Goal: Information Seeking & Learning: Find specific fact

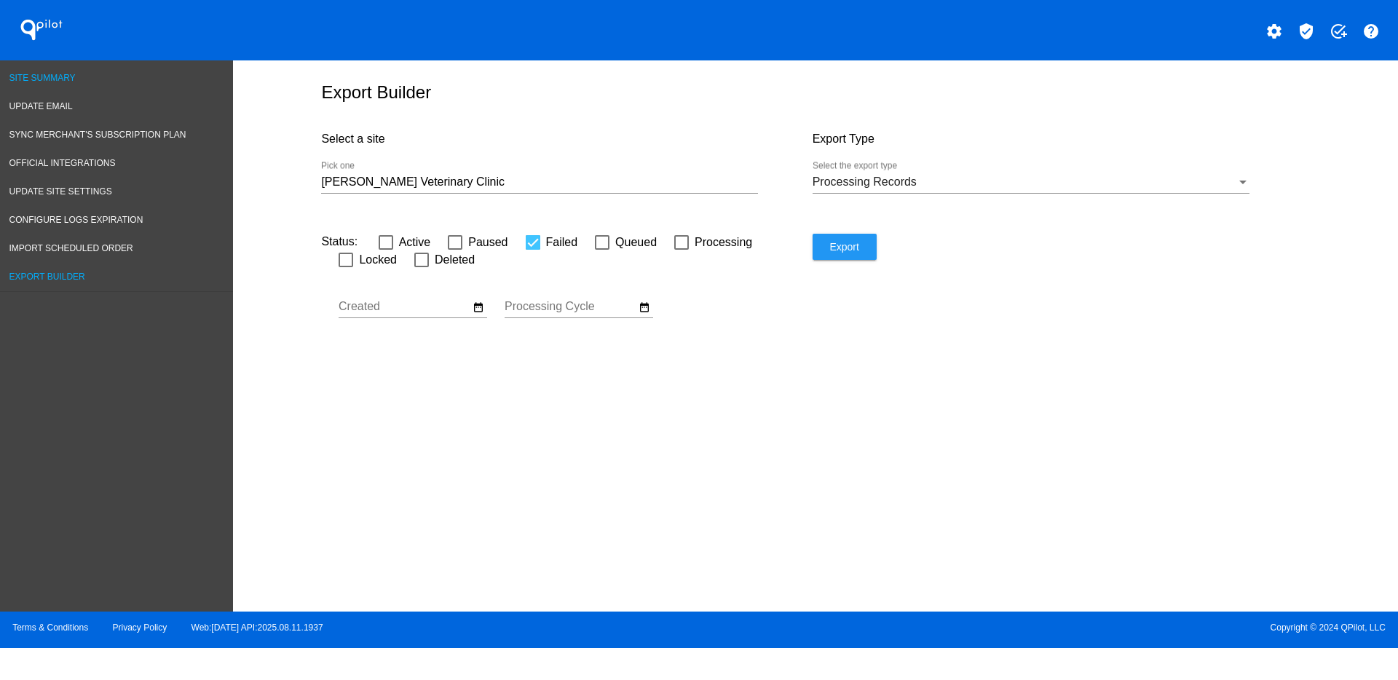
click at [63, 77] on span "Site Summary" at bounding box center [42, 78] width 66 height 10
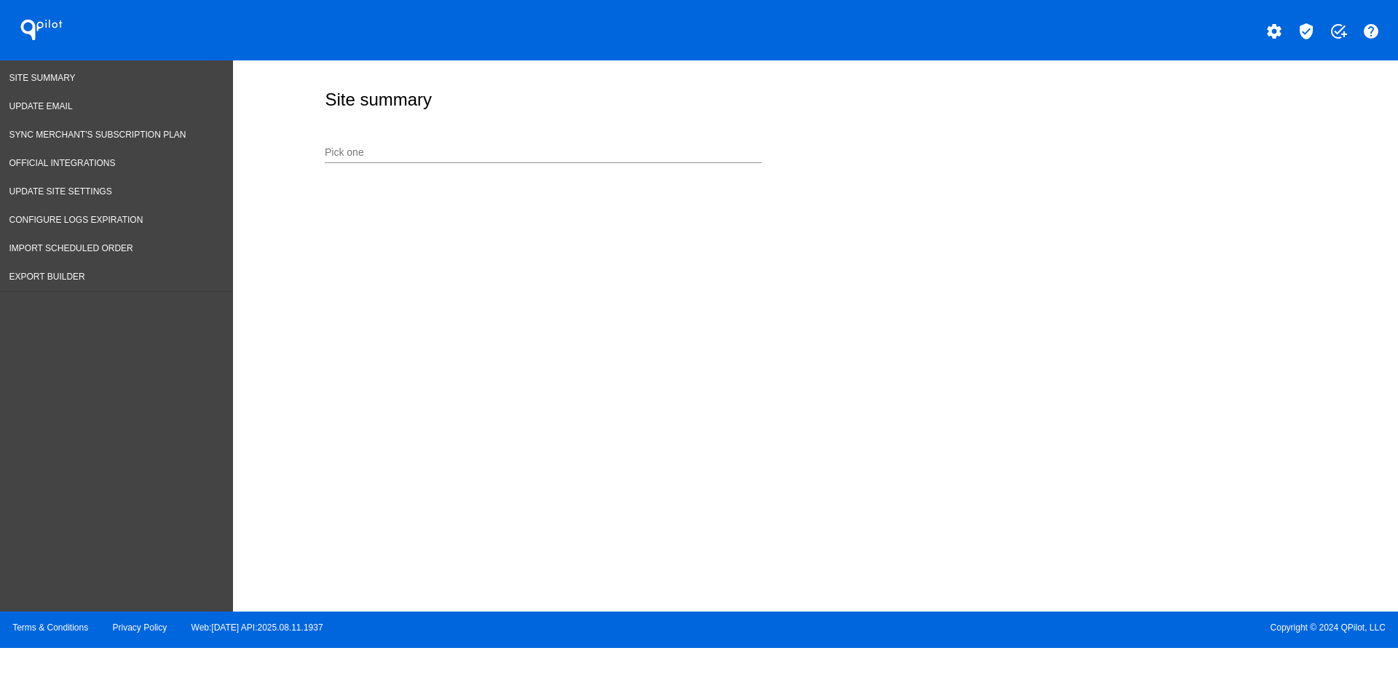
click at [503, 142] on div "Pick one" at bounding box center [543, 149] width 437 height 28
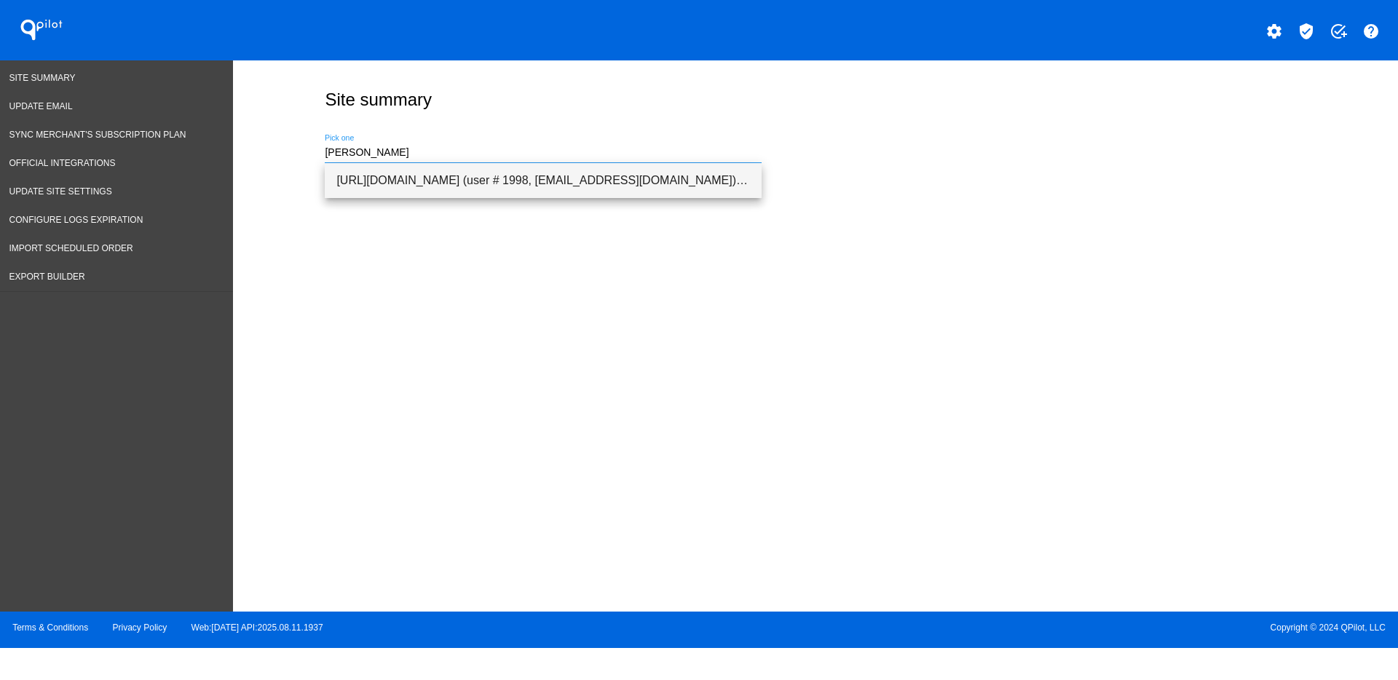
click at [507, 193] on span "[URL][DOMAIN_NAME] (user # 1998, [EMAIL_ADDRESS][DOMAIN_NAME]) - Production" at bounding box center [543, 180] width 414 height 35
type input "[URL][DOMAIN_NAME] (user # 1998, [EMAIL_ADDRESS][DOMAIN_NAME]) - Production"
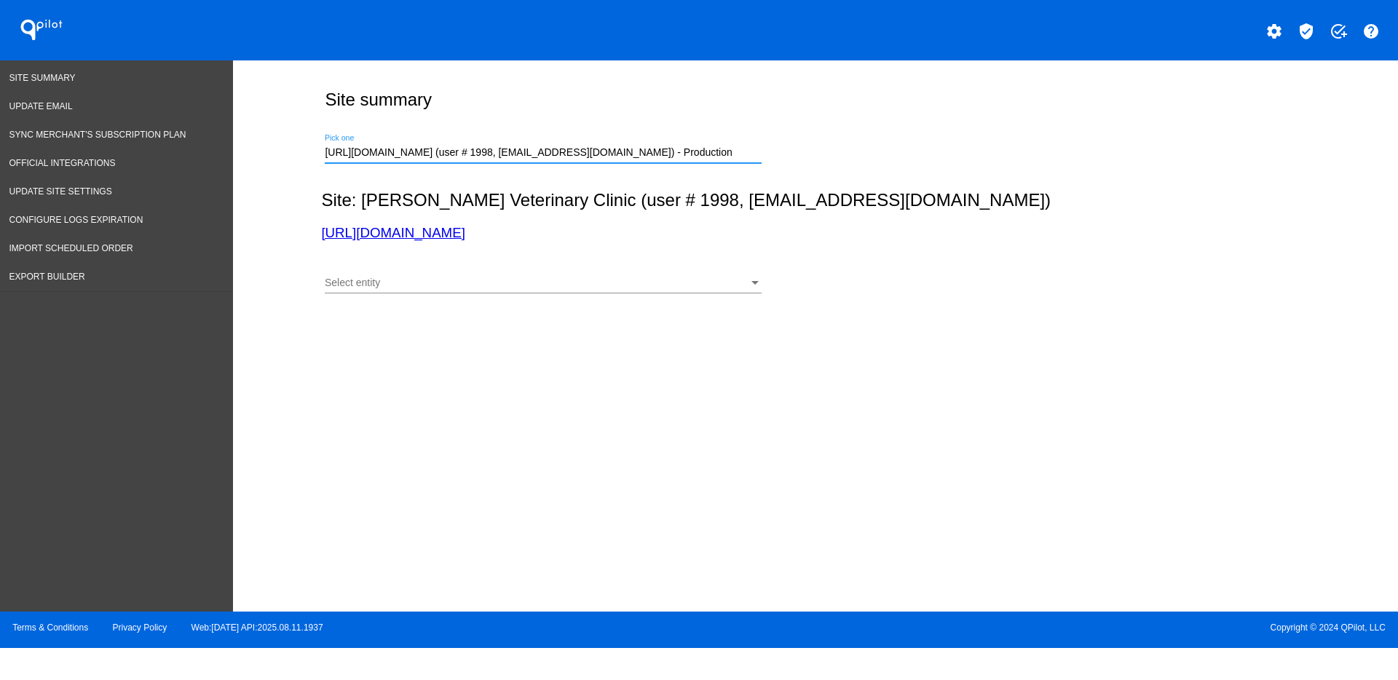
click at [659, 280] on div "Select entity" at bounding box center [537, 283] width 424 height 12
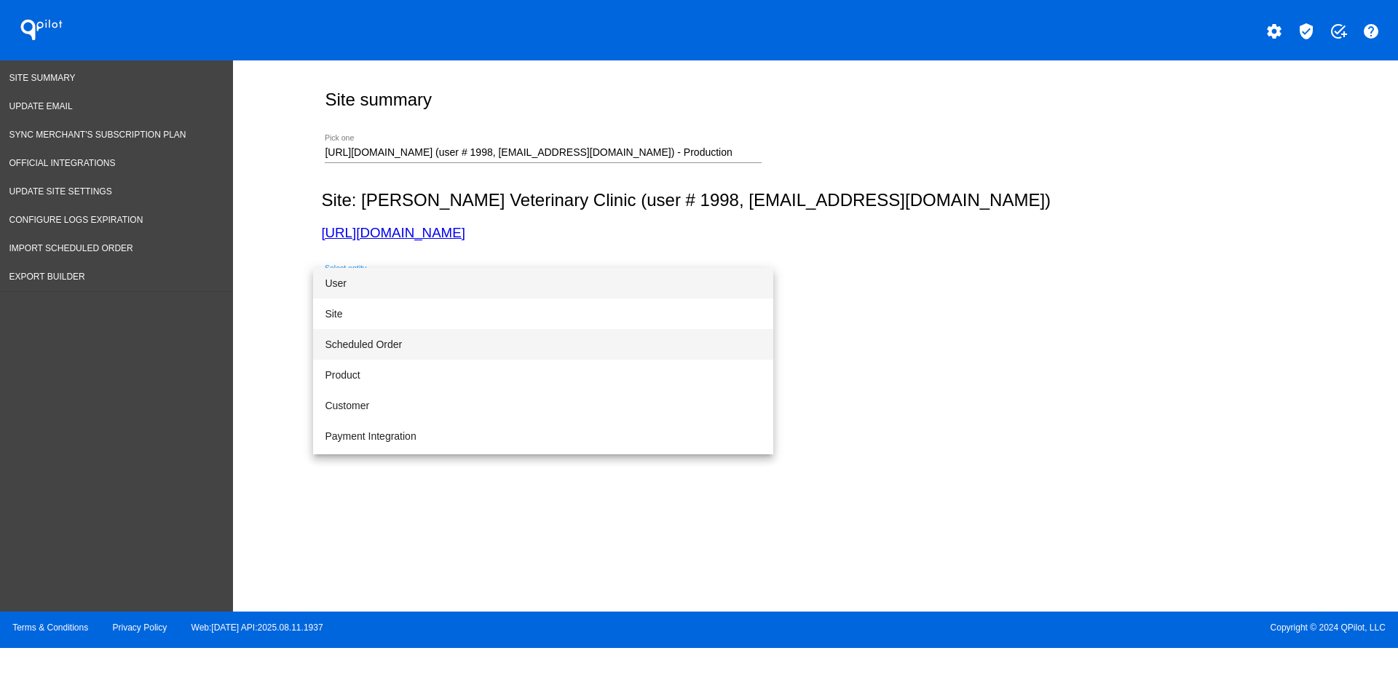
click at [589, 344] on span "Scheduled Order" at bounding box center [543, 344] width 437 height 31
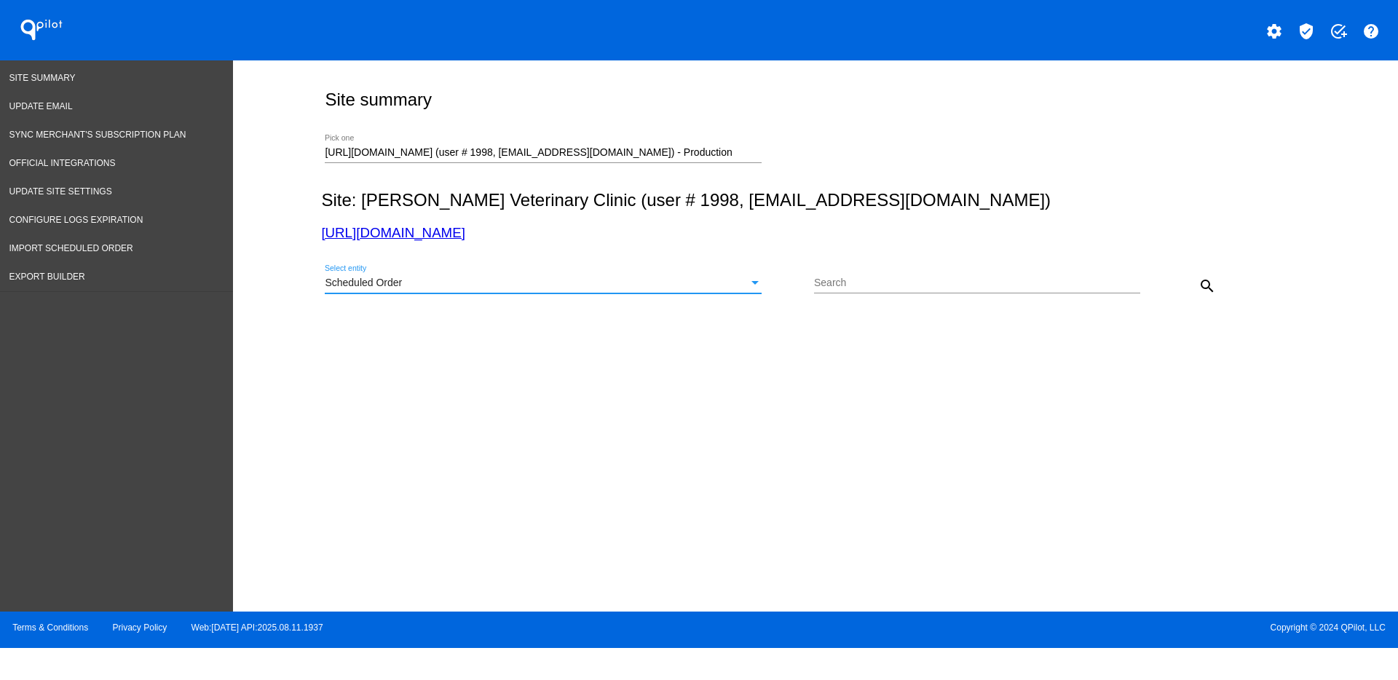
click at [891, 286] on input "Search" at bounding box center [977, 283] width 326 height 12
click at [732, 286] on div "Scheduled Order" at bounding box center [537, 283] width 424 height 12
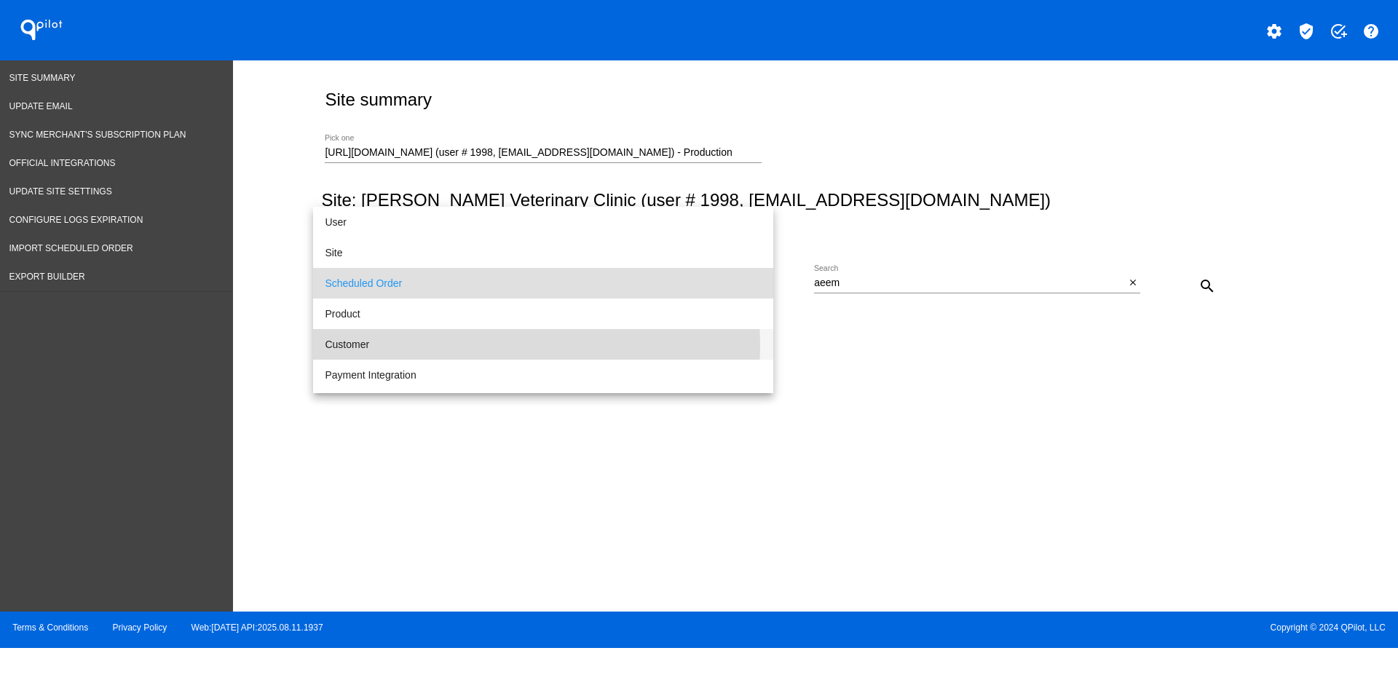
click at [526, 345] on span "Customer" at bounding box center [543, 344] width 437 height 31
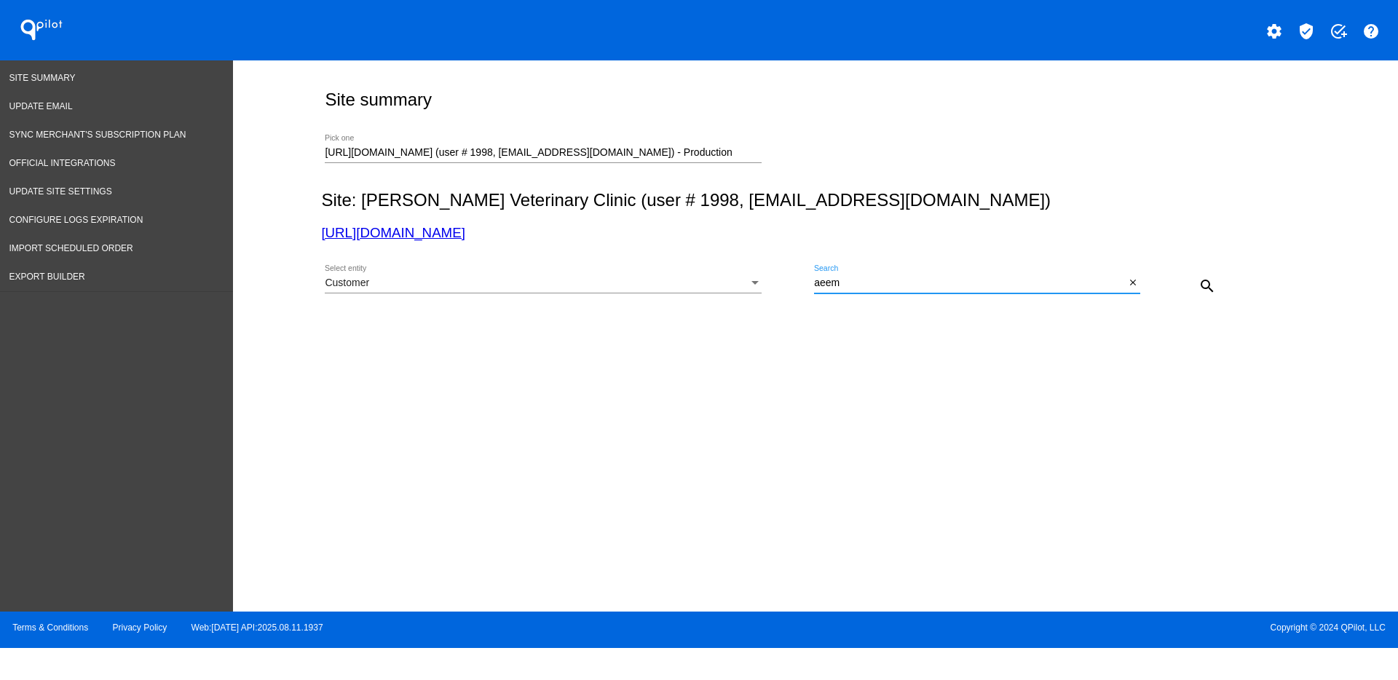
click at [976, 285] on input "aeem" at bounding box center [969, 283] width 311 height 12
type input "a"
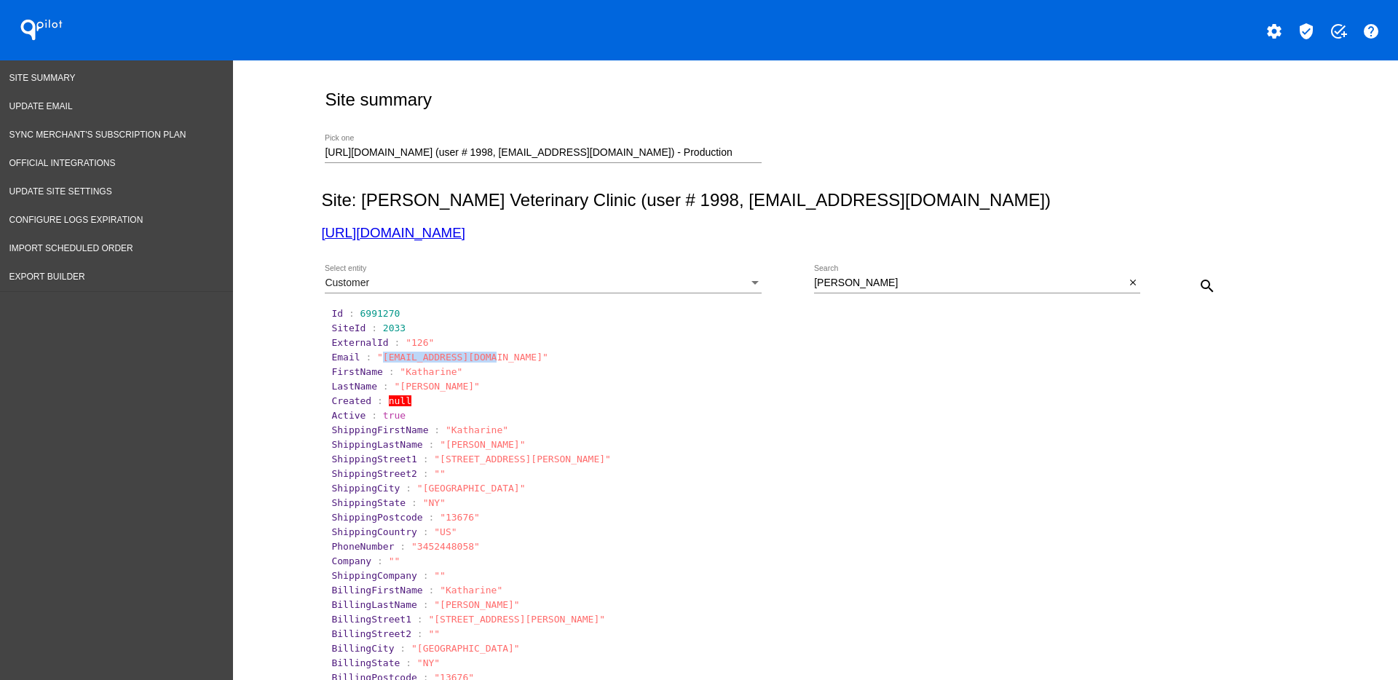
drag, startPoint x: 372, startPoint y: 362, endPoint x: 474, endPoint y: 361, distance: 102.0
click at [474, 361] on span ""[EMAIL_ADDRESS][DOMAIN_NAME]"" at bounding box center [462, 357] width 171 height 11
copy span "[EMAIL_ADDRESS][DOMAIN_NAME]"
click at [659, 276] on div "Customer Select entity" at bounding box center [543, 279] width 437 height 28
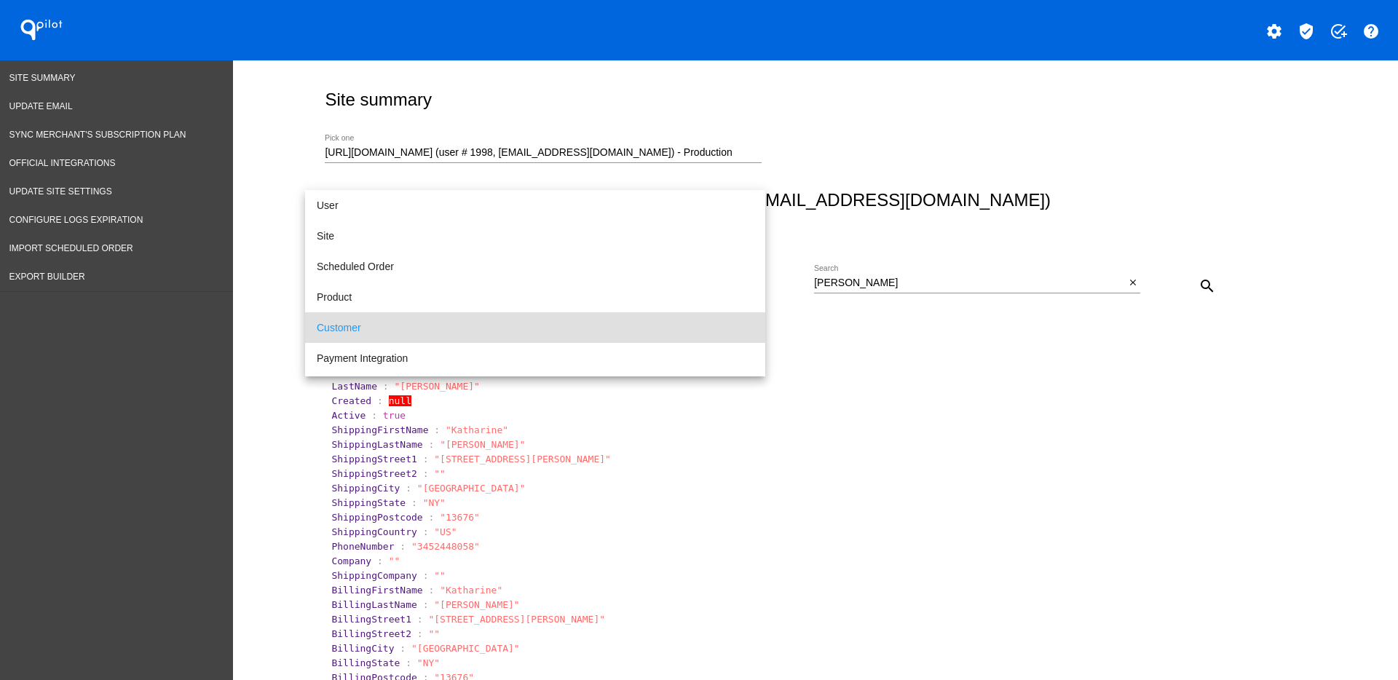
scroll to position [44, 0]
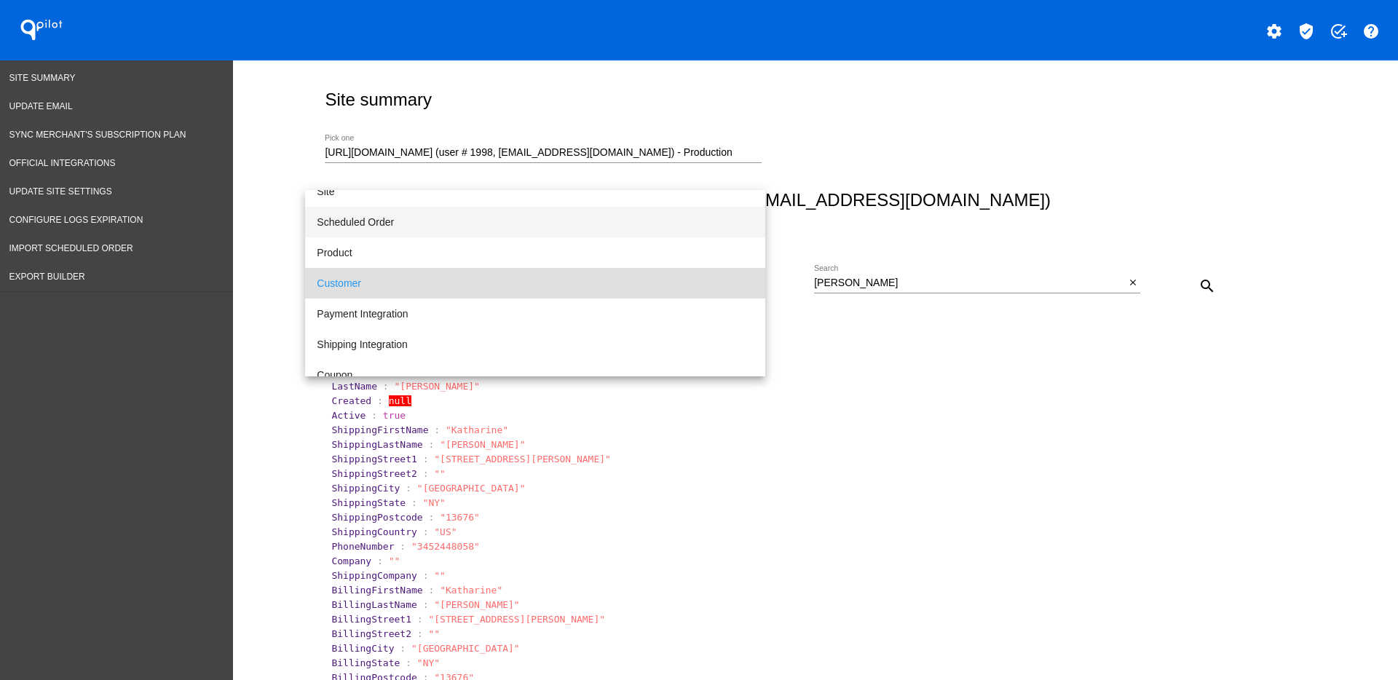
click at [556, 231] on span "Scheduled Order" at bounding box center [535, 222] width 437 height 31
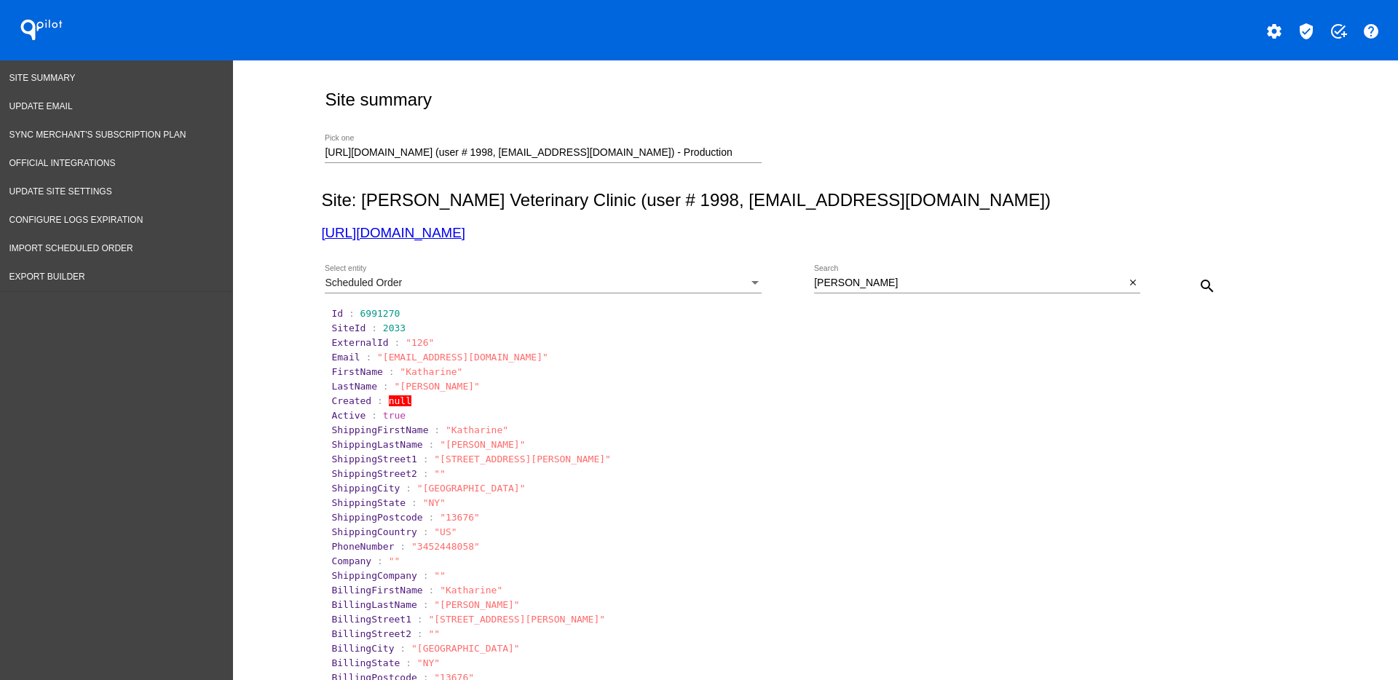
click at [981, 297] on div "[PERSON_NAME] Search close" at bounding box center [977, 286] width 326 height 42
drag, startPoint x: 922, startPoint y: 284, endPoint x: 901, endPoint y: 289, distance: 21.7
click at [768, 277] on div "Scheduled Order Select entity [PERSON_NAME] Search close search" at bounding box center [812, 281] width 982 height 52
paste input "[EMAIL_ADDRESS][DOMAIN_NAME]"
click at [1193, 286] on button "search" at bounding box center [1207, 285] width 29 height 29
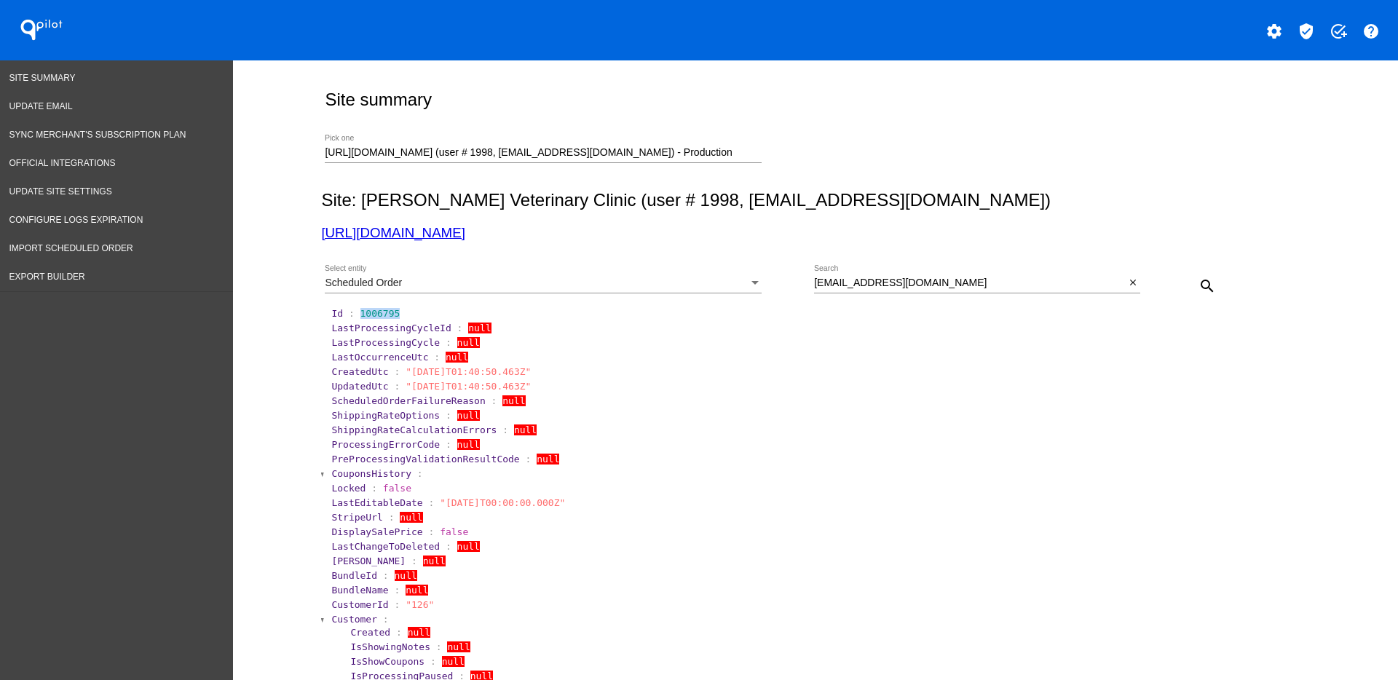
drag, startPoint x: 348, startPoint y: 306, endPoint x: 408, endPoint y: 312, distance: 60.1
click at [408, 312] on section "Id : 1006795" at bounding box center [816, 314] width 973 height 14
copy span "1006795"
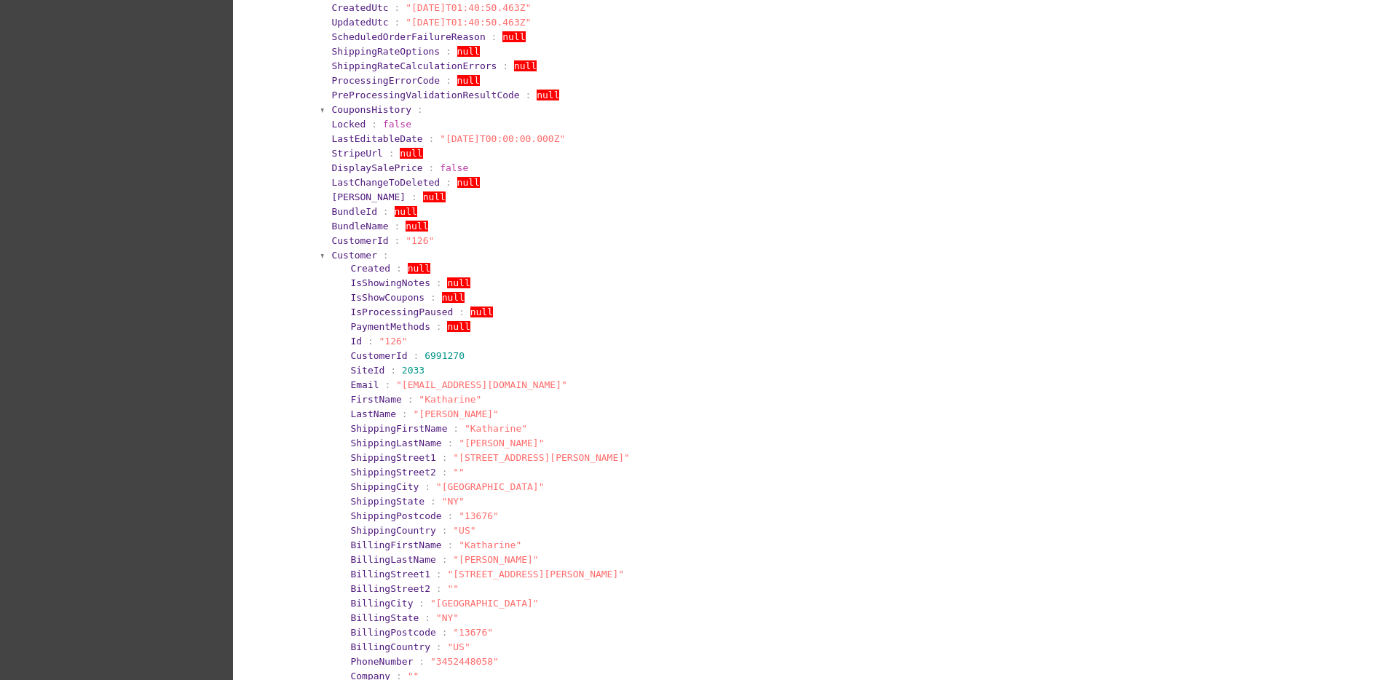
click at [349, 254] on span "Customer" at bounding box center [354, 255] width 46 height 11
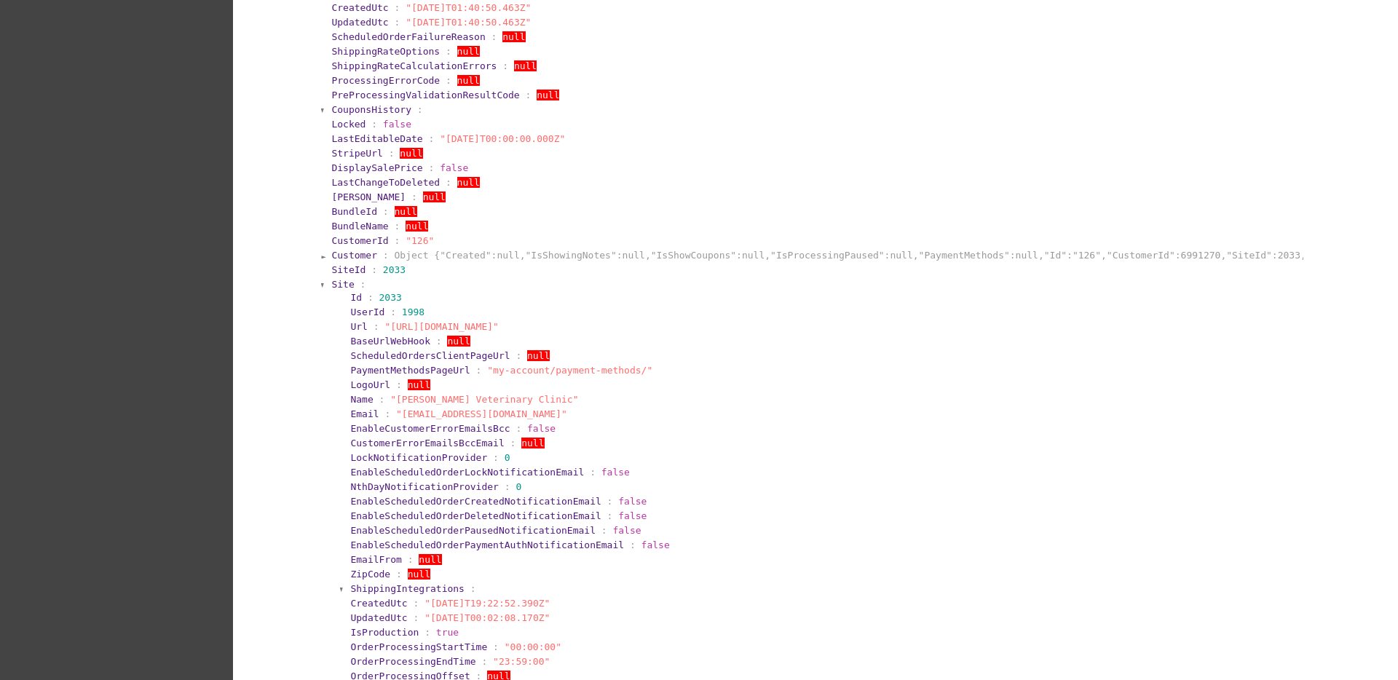
click at [331, 288] on span "Site" at bounding box center [342, 284] width 23 height 11
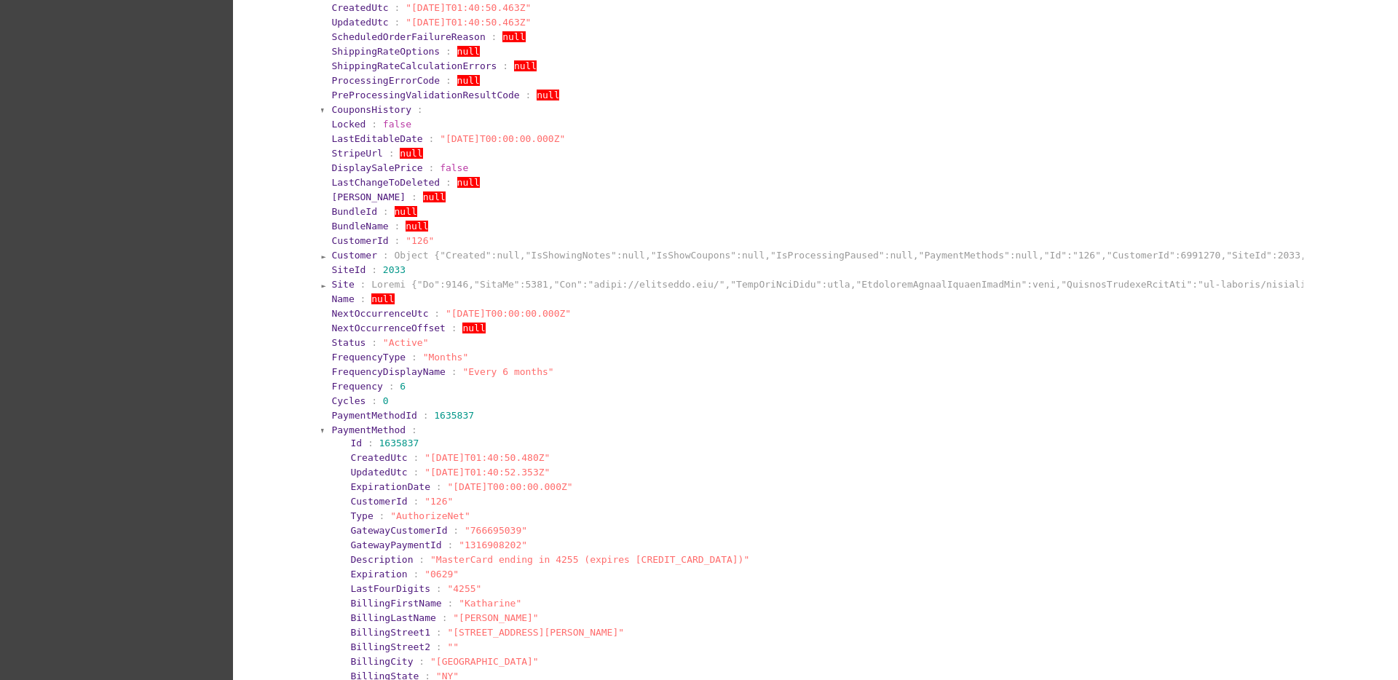
click at [353, 428] on span "PaymentMethod" at bounding box center [368, 430] width 74 height 11
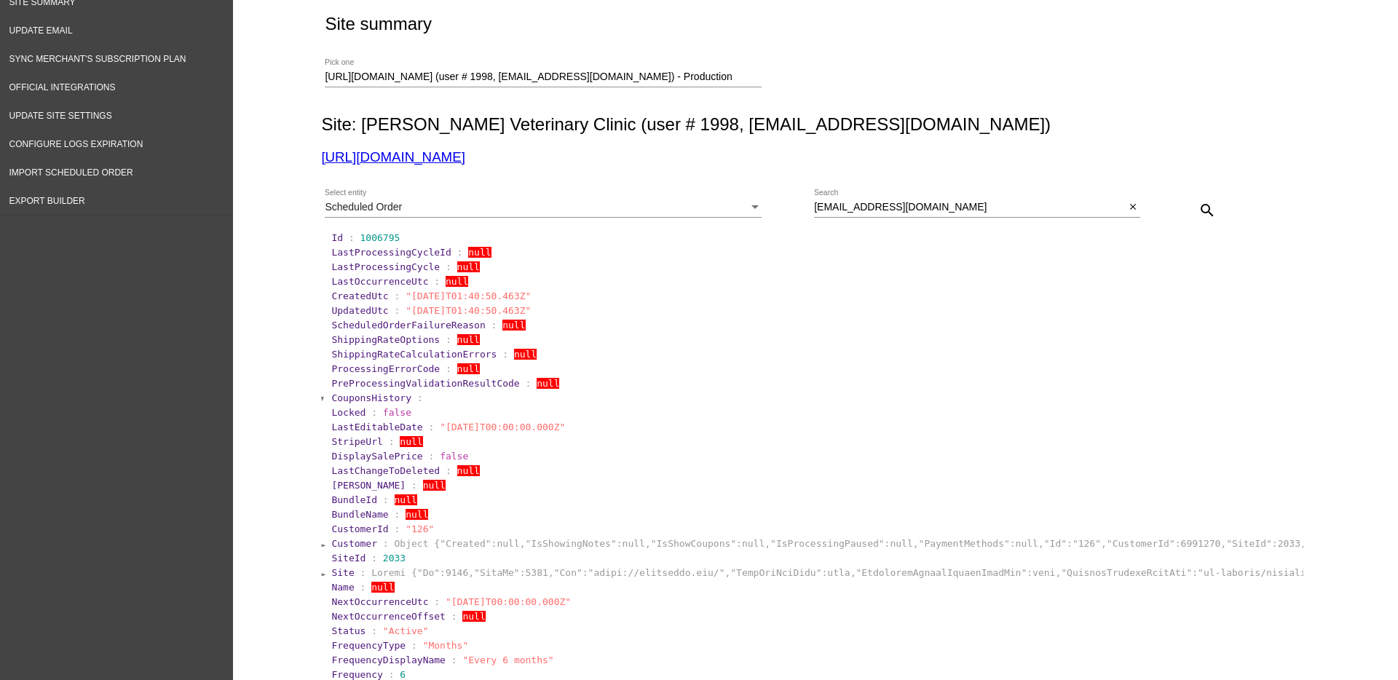
scroll to position [182, 0]
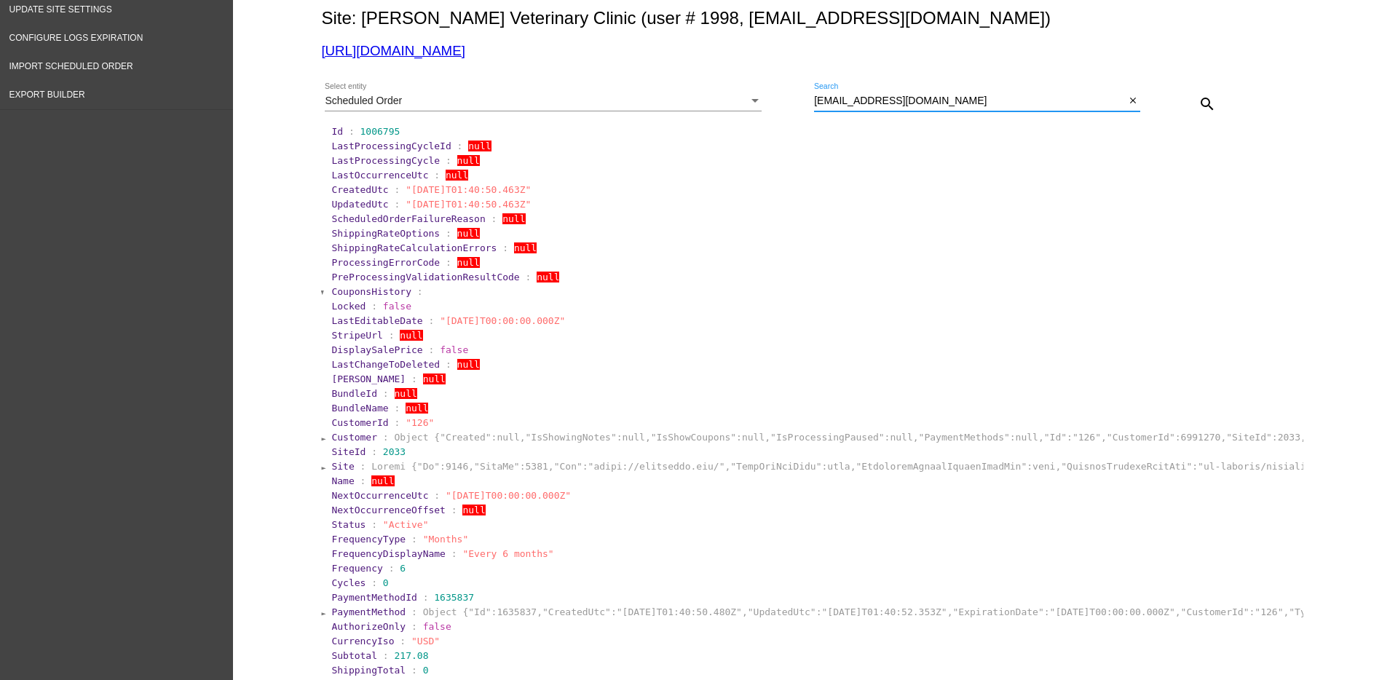
drag, startPoint x: 948, startPoint y: 101, endPoint x: 788, endPoint y: 95, distance: 159.6
click at [788, 95] on div "Scheduled Order Select entity [EMAIL_ADDRESS][DOMAIN_NAME] Search close search" at bounding box center [812, 99] width 982 height 52
paste input "❤️"
type input "[EMAIL_ADDRESS][DOMAIN_NAME]"
drag, startPoint x: 347, startPoint y: 134, endPoint x: 390, endPoint y: 130, distance: 43.2
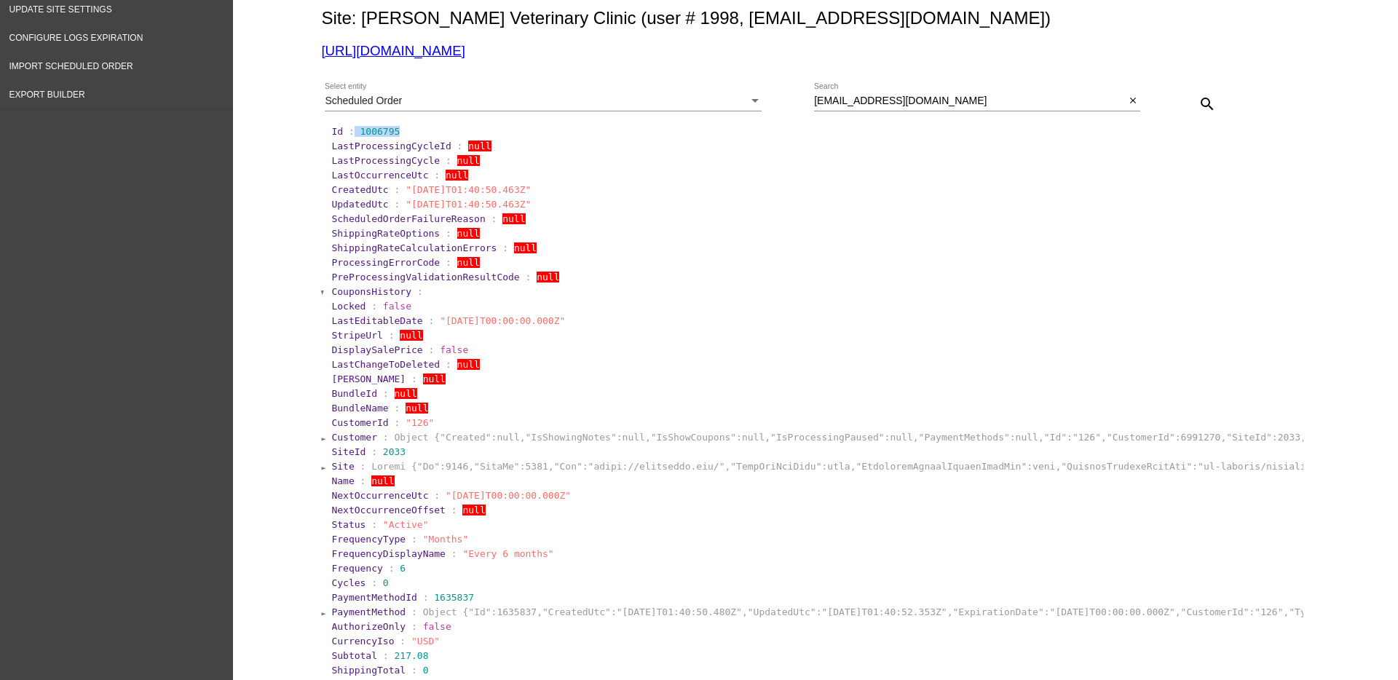
click at [390, 130] on section "Id : 1006795" at bounding box center [816, 131] width 970 height 11
copy section "1006795"
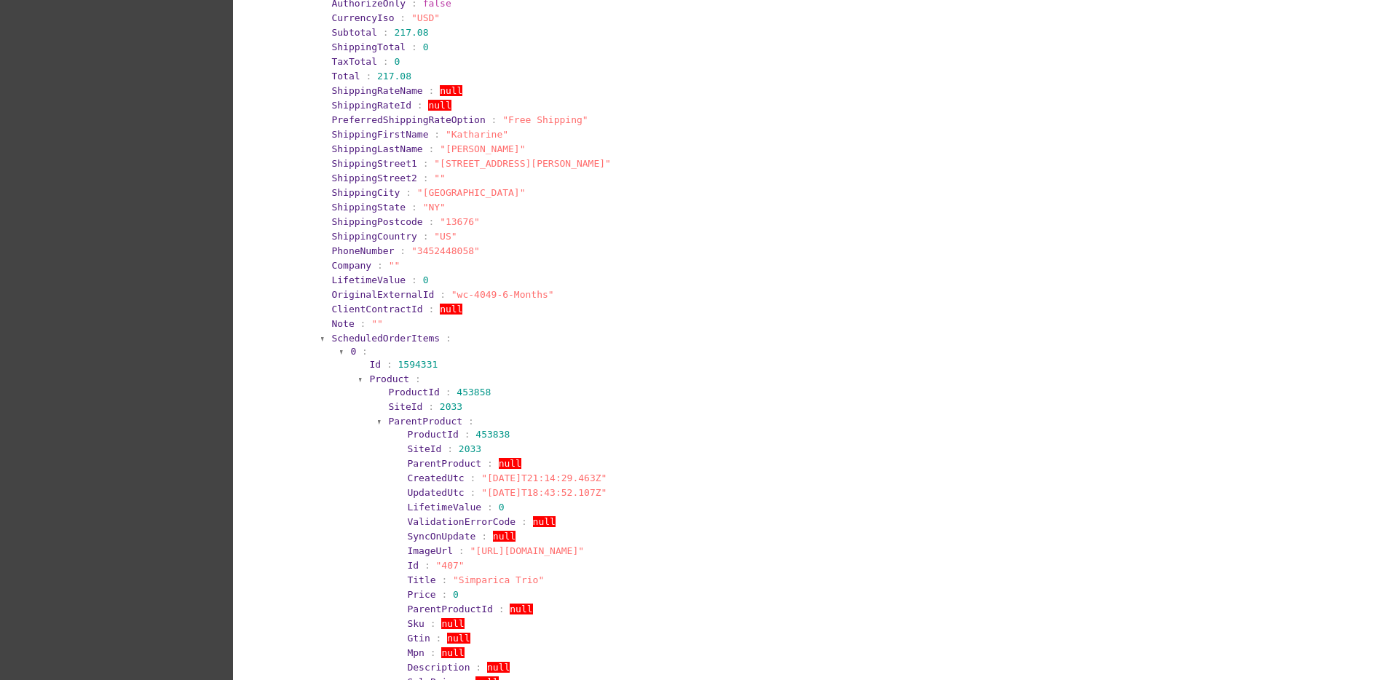
scroll to position [910, 0]
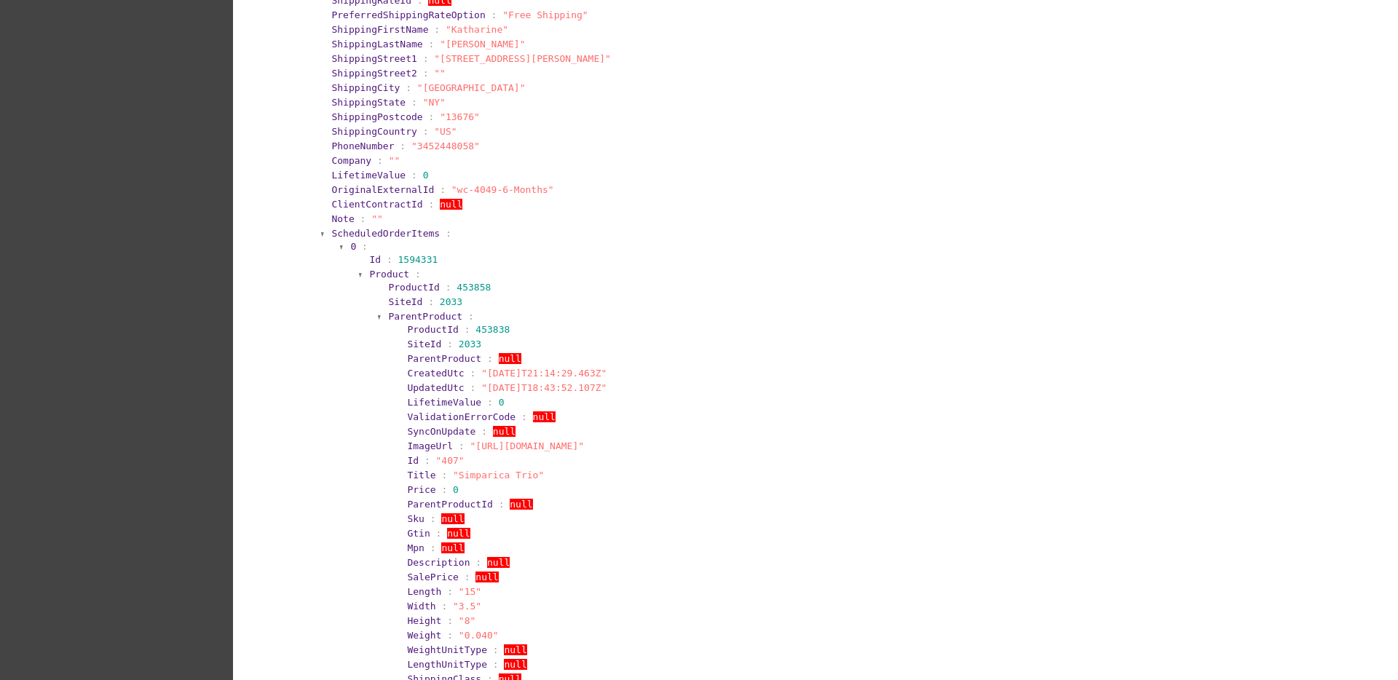
click at [373, 269] on span "Product" at bounding box center [389, 274] width 40 height 11
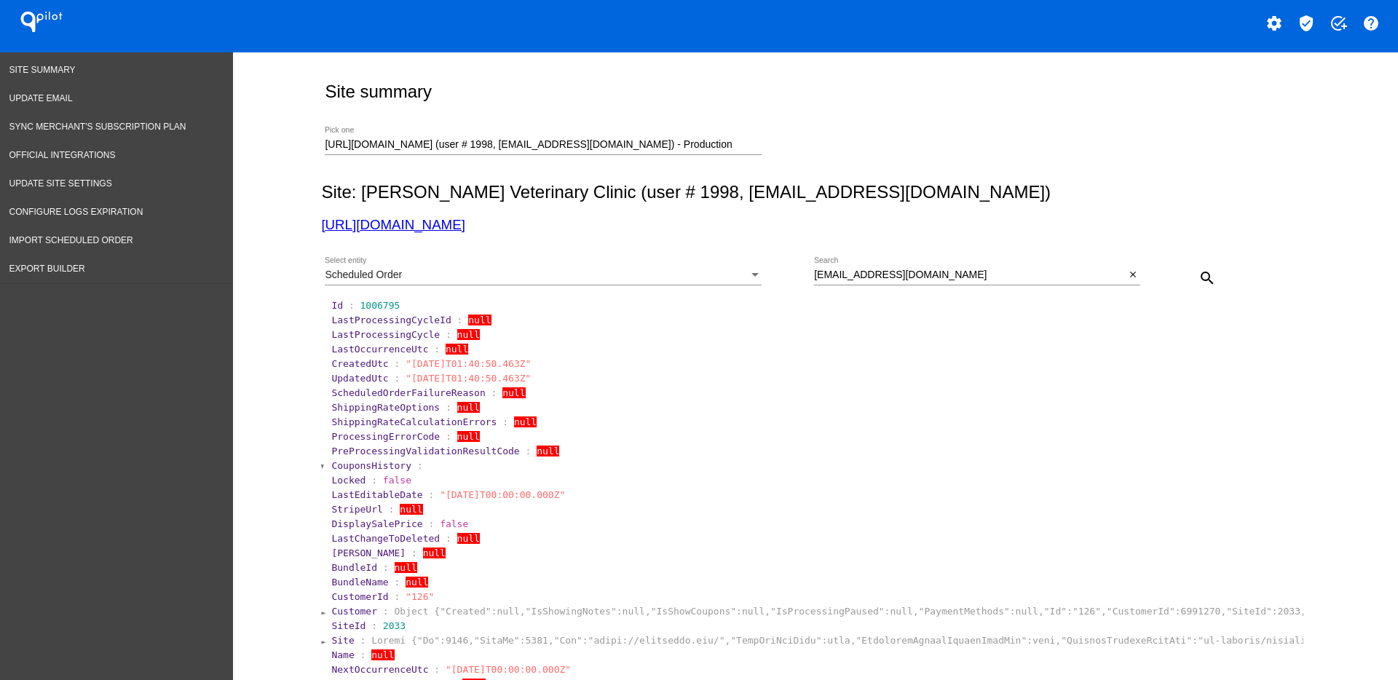
scroll to position [0, 0]
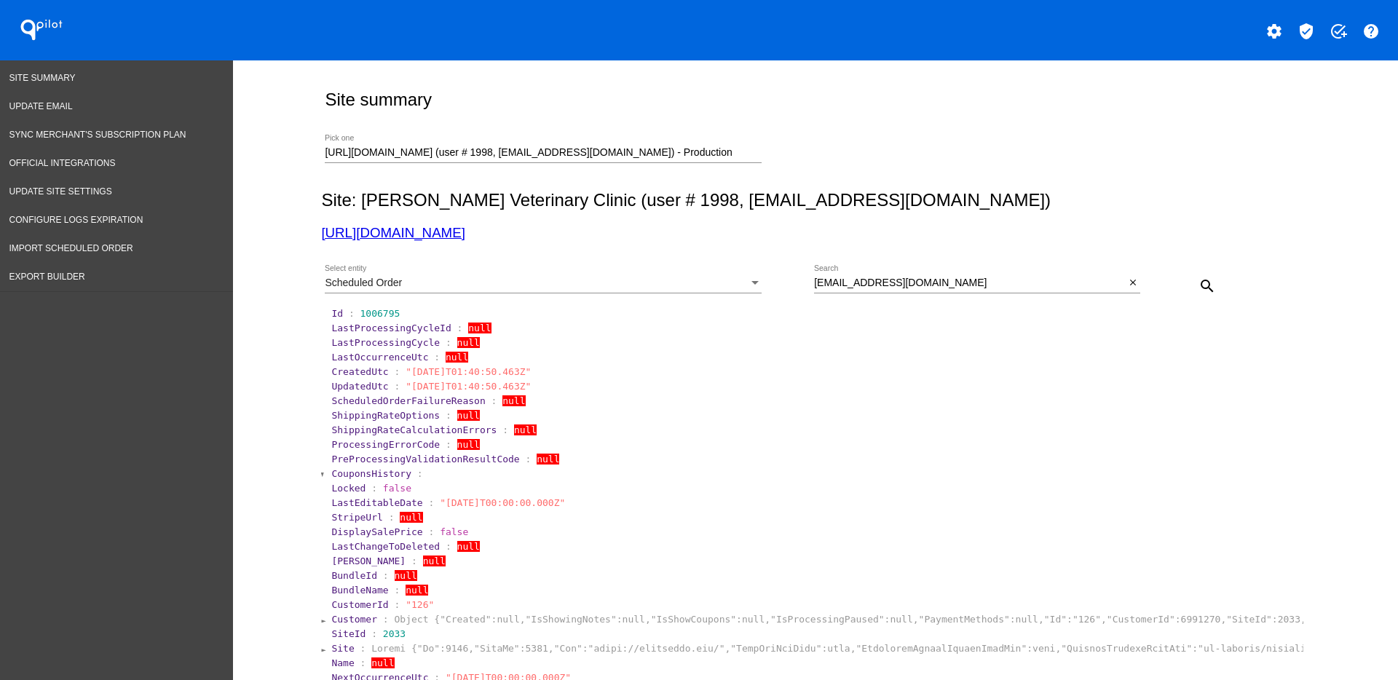
click at [733, 283] on div "Scheduled Order" at bounding box center [537, 283] width 424 height 12
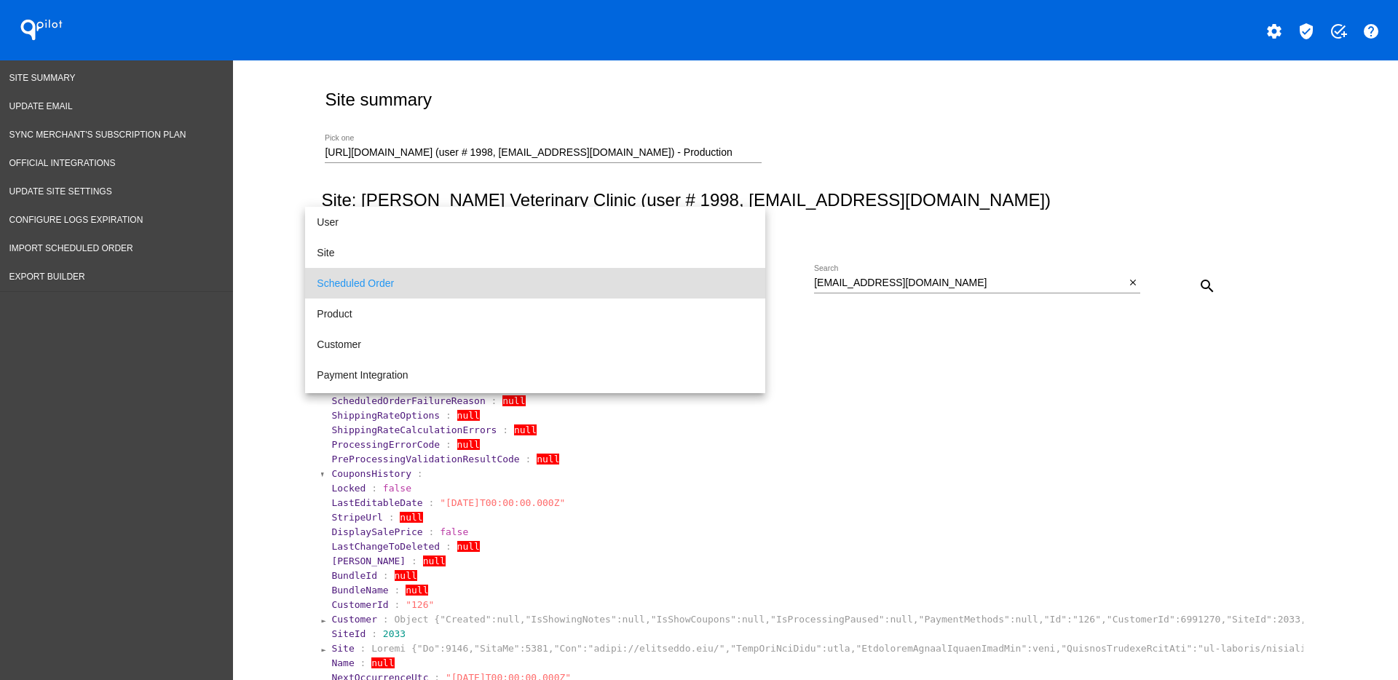
click at [1120, 285] on div at bounding box center [699, 340] width 1398 height 680
click at [1141, 287] on div "search" at bounding box center [1182, 285] width 82 height 29
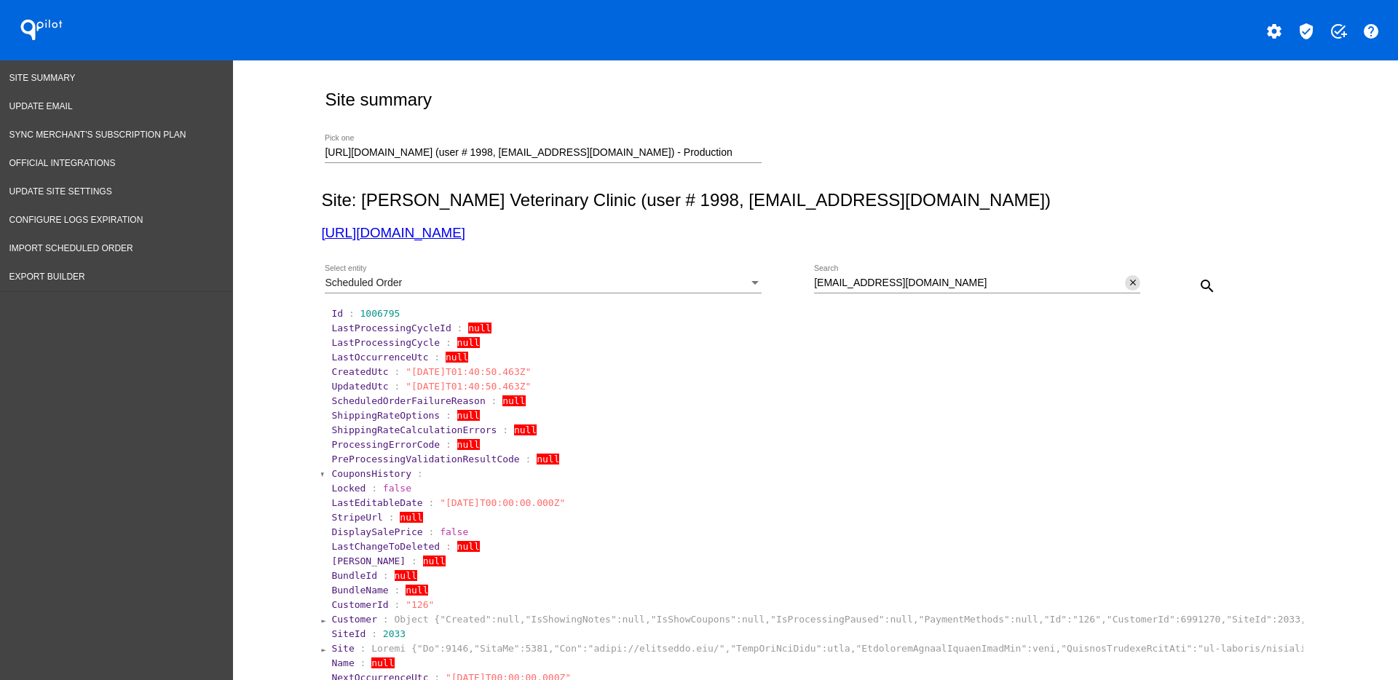
click at [1130, 286] on mat-icon "close" at bounding box center [1133, 283] width 10 height 12
click at [1199, 292] on mat-icon "search" at bounding box center [1207, 285] width 17 height 17
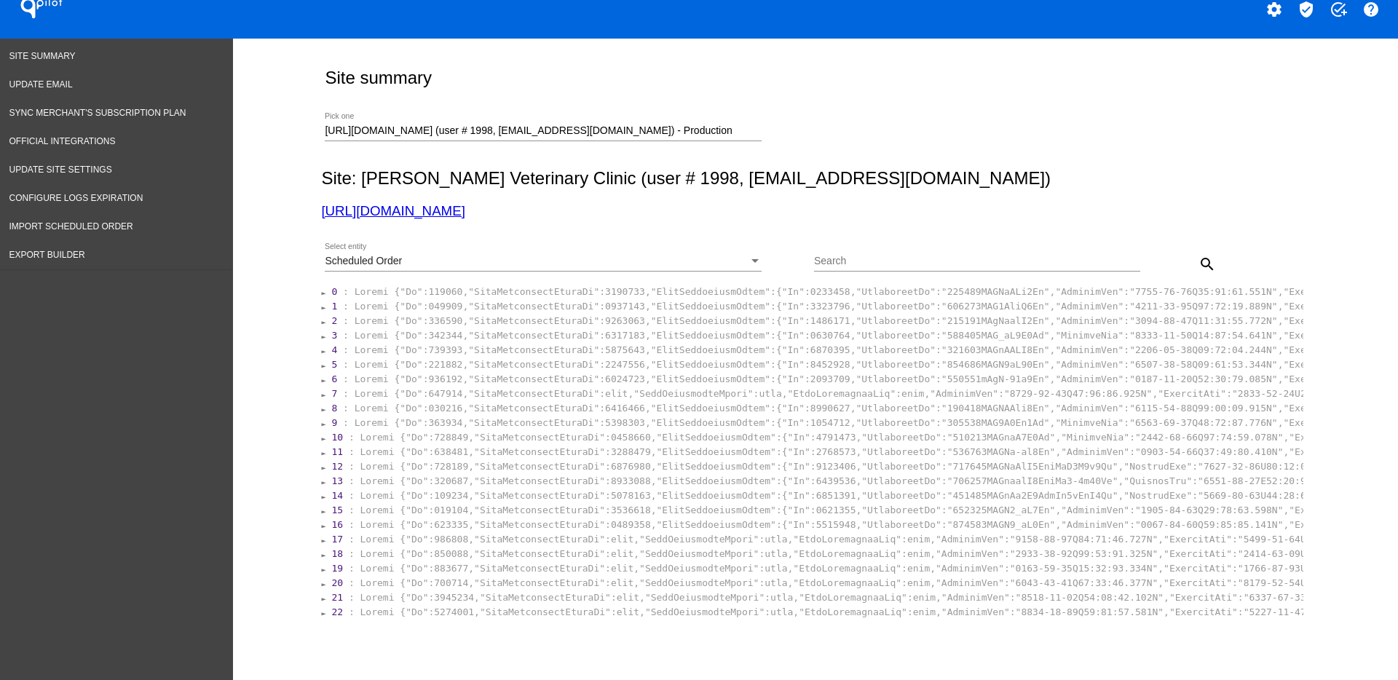
scroll to position [91, 0]
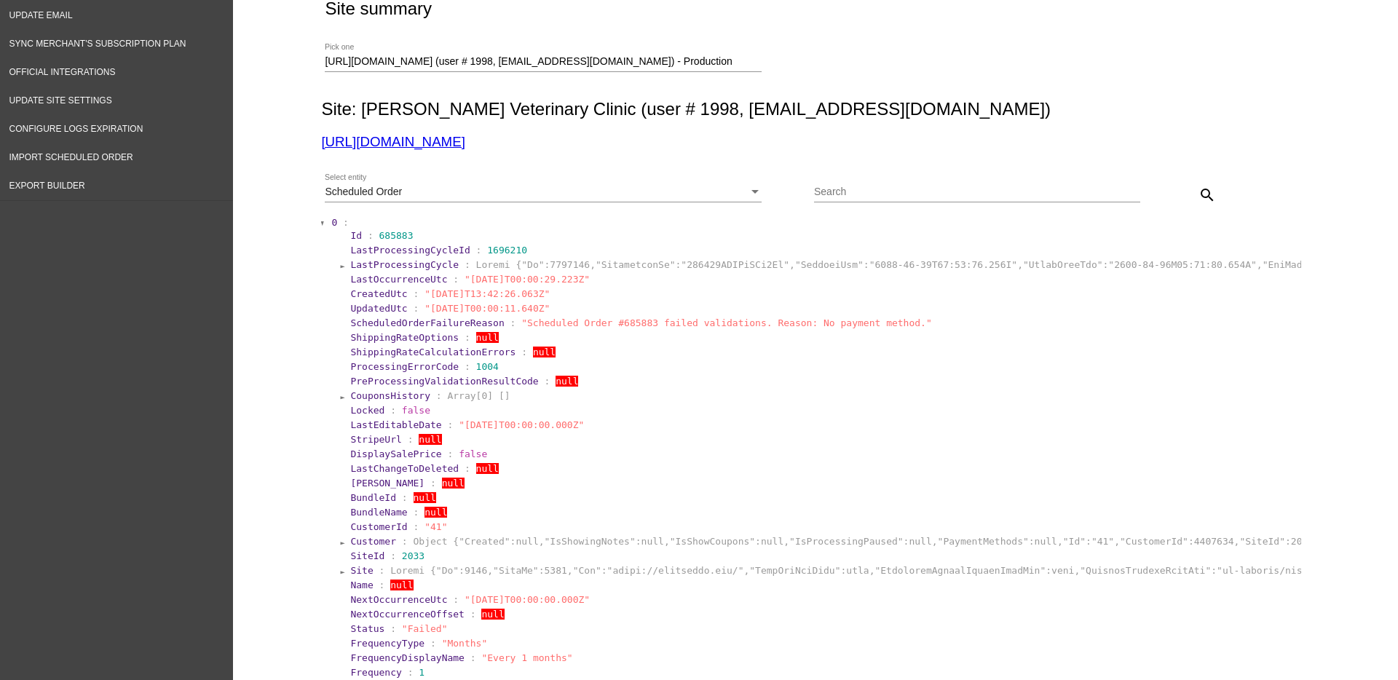
click at [704, 182] on div "Scheduled Order Select entity" at bounding box center [543, 188] width 437 height 28
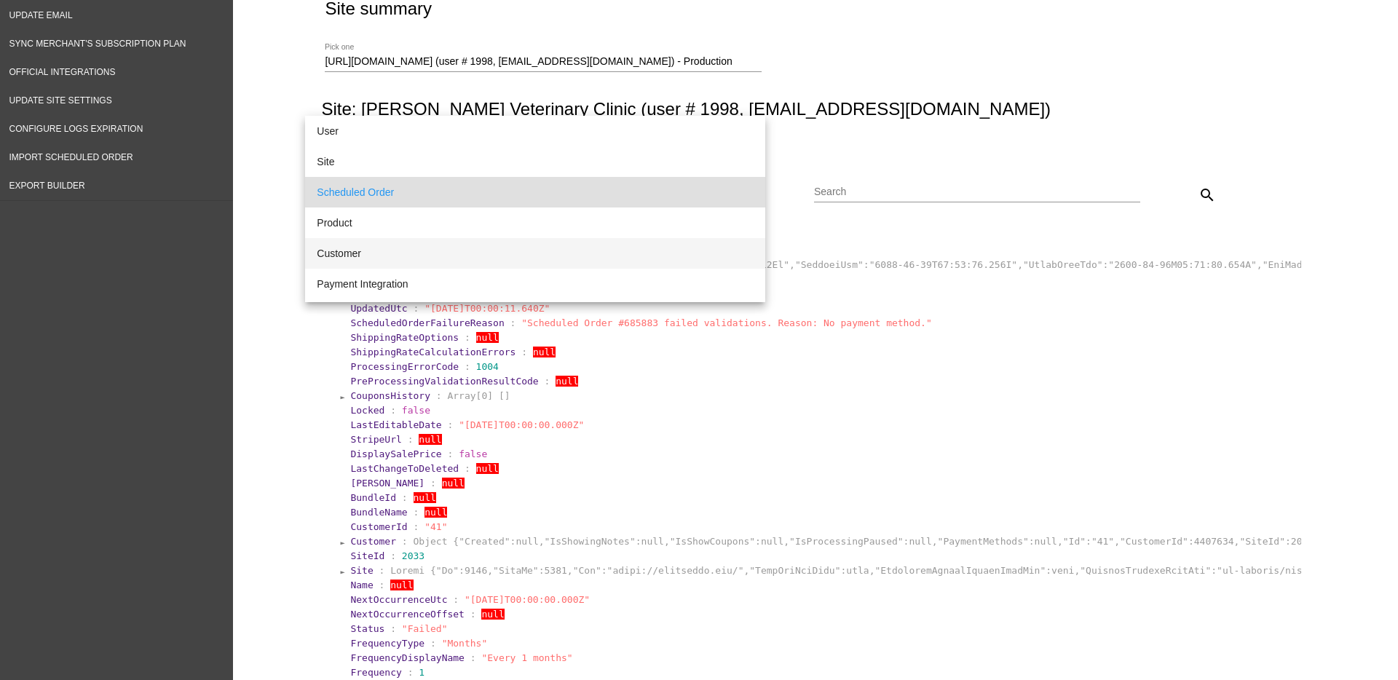
click at [560, 253] on span "Customer" at bounding box center [535, 253] width 437 height 31
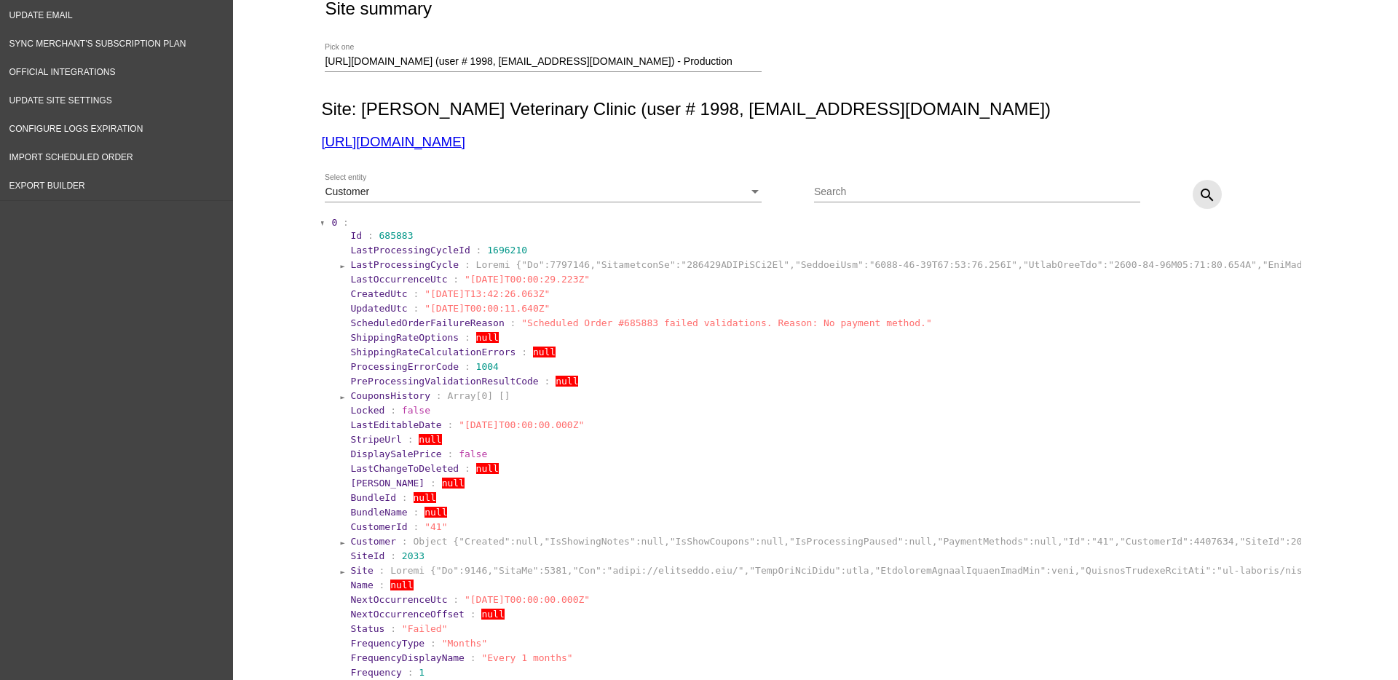
click at [1200, 197] on mat-icon "search" at bounding box center [1207, 194] width 17 height 17
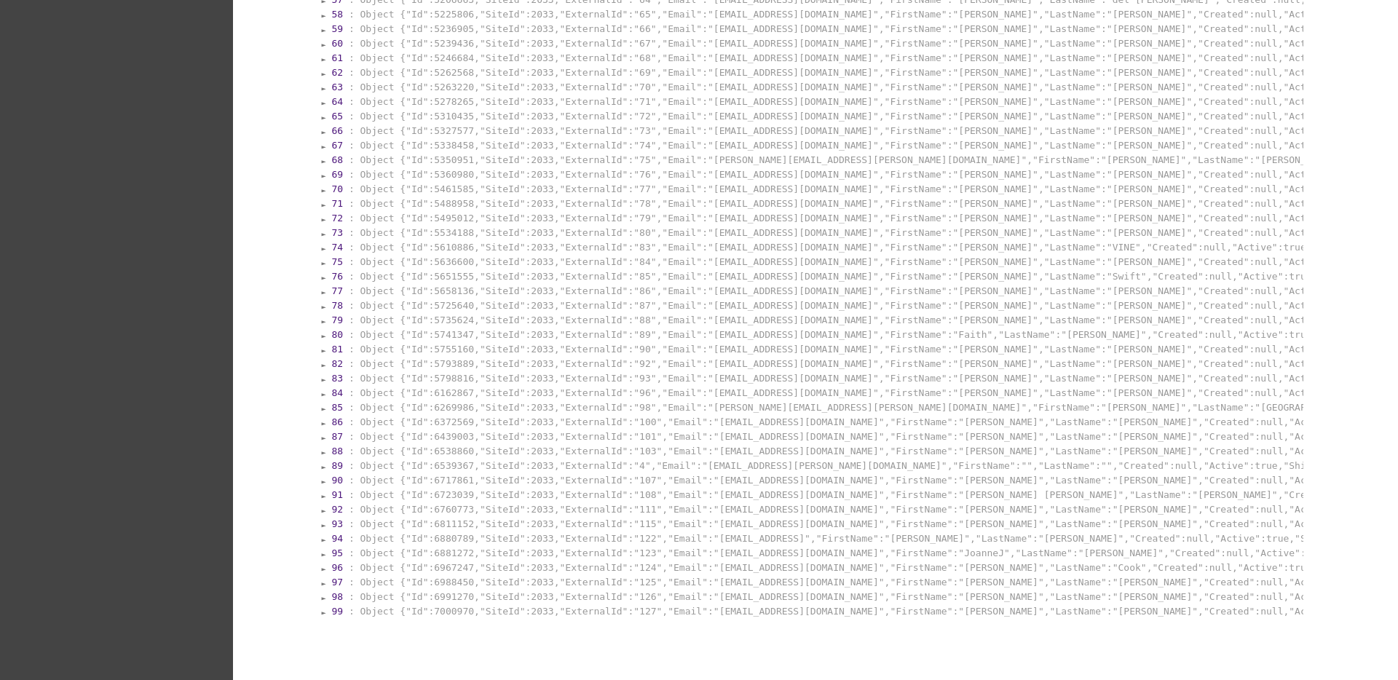
scroll to position [1184, 0]
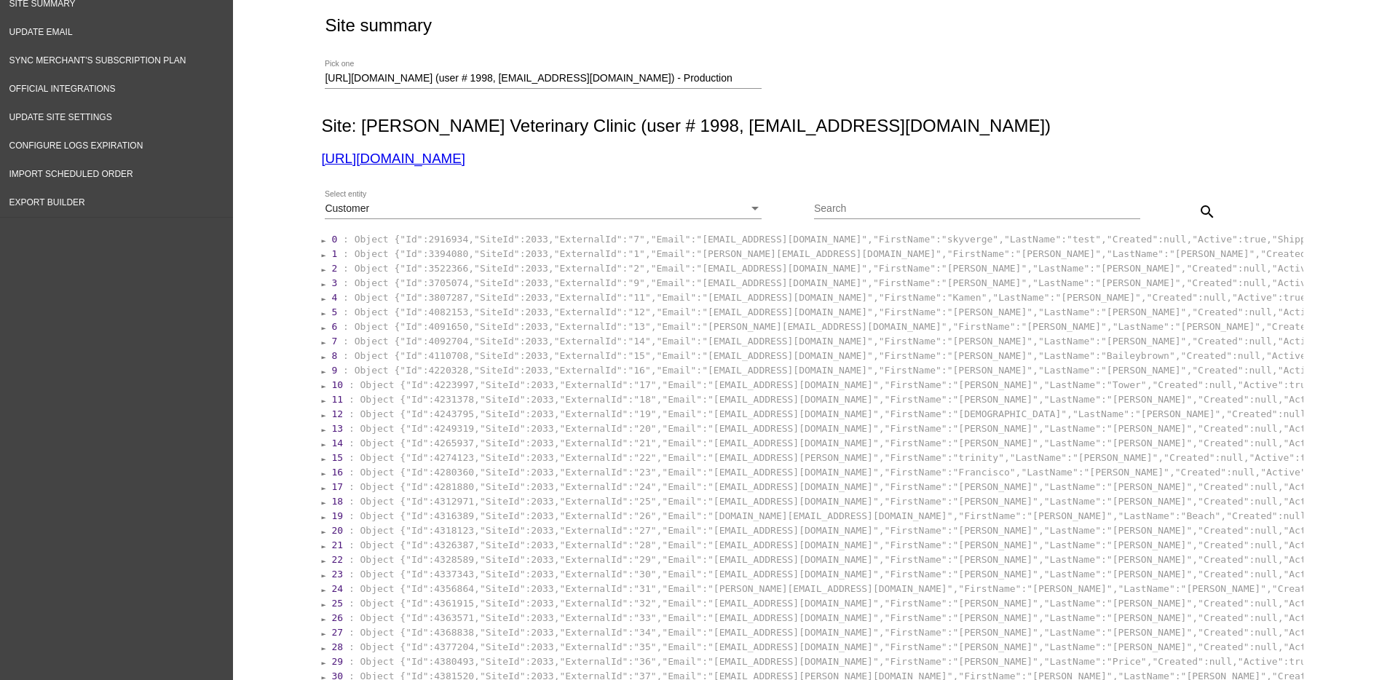
scroll to position [71, 0]
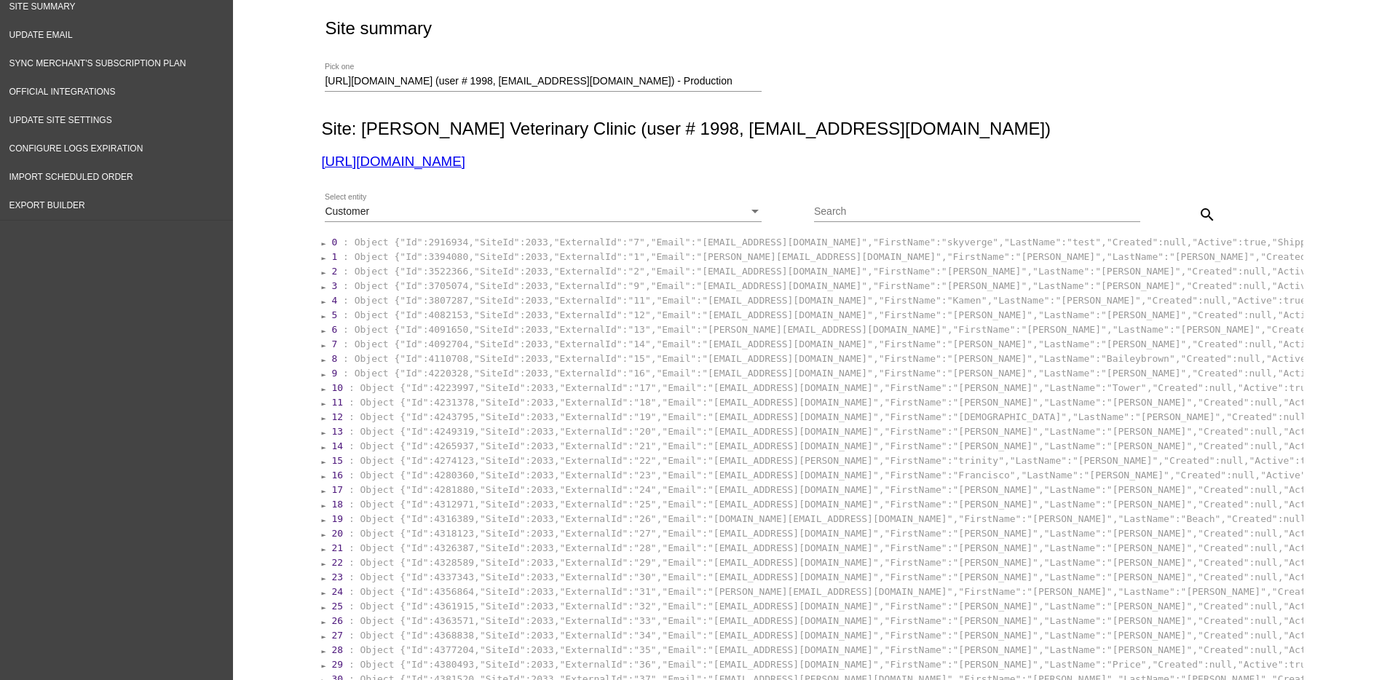
click at [722, 205] on div "Customer Select entity" at bounding box center [543, 208] width 437 height 28
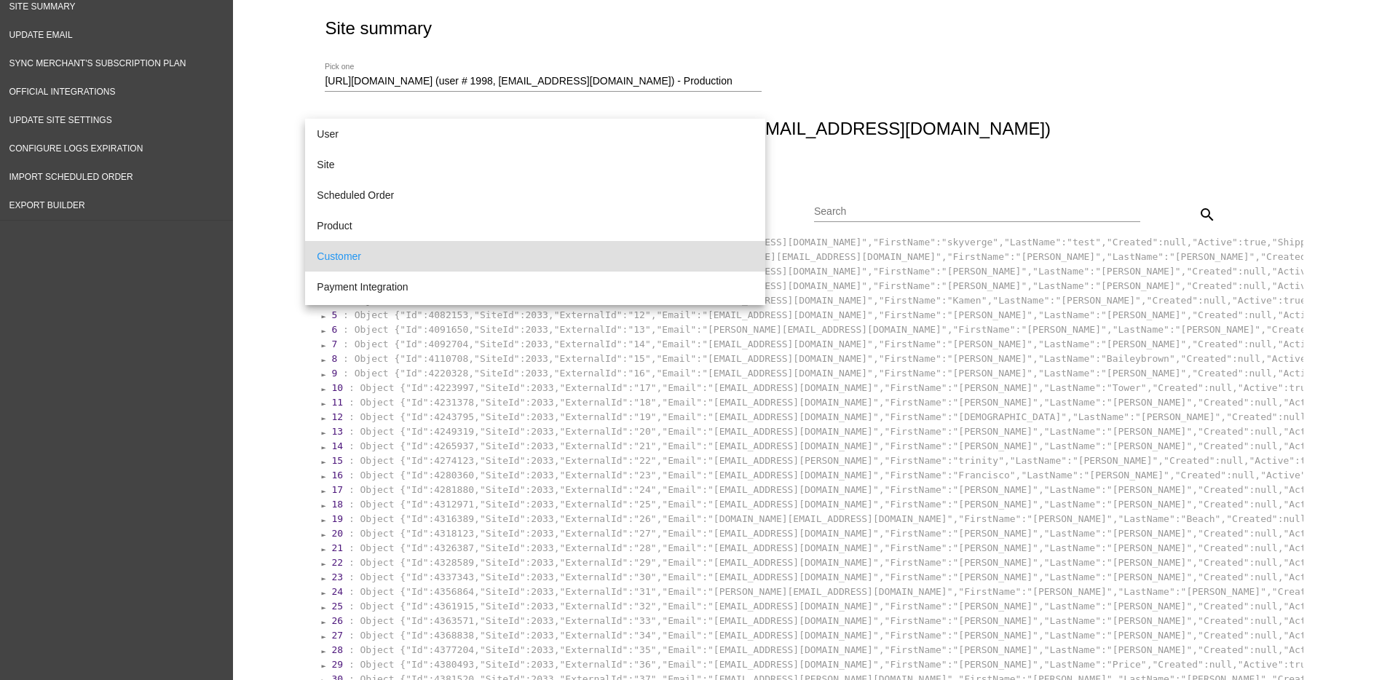
scroll to position [44, 0]
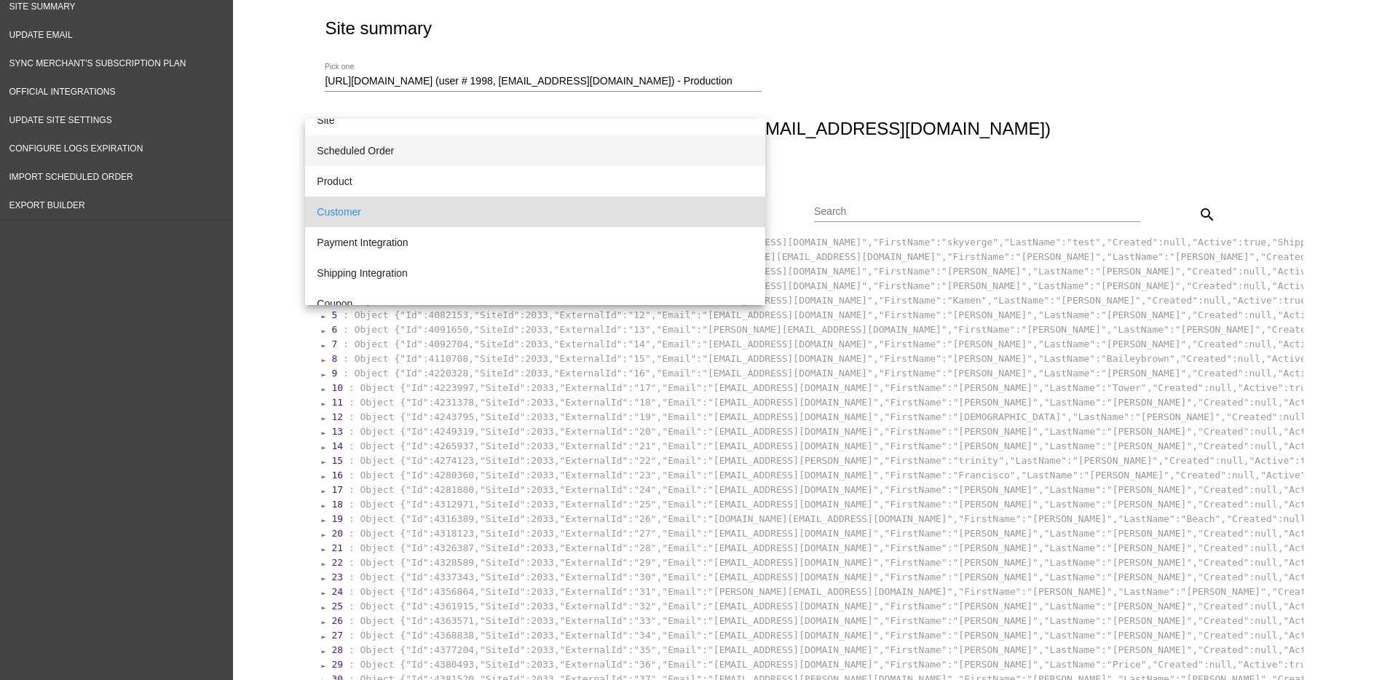
click at [691, 143] on span "Scheduled Order" at bounding box center [535, 150] width 437 height 31
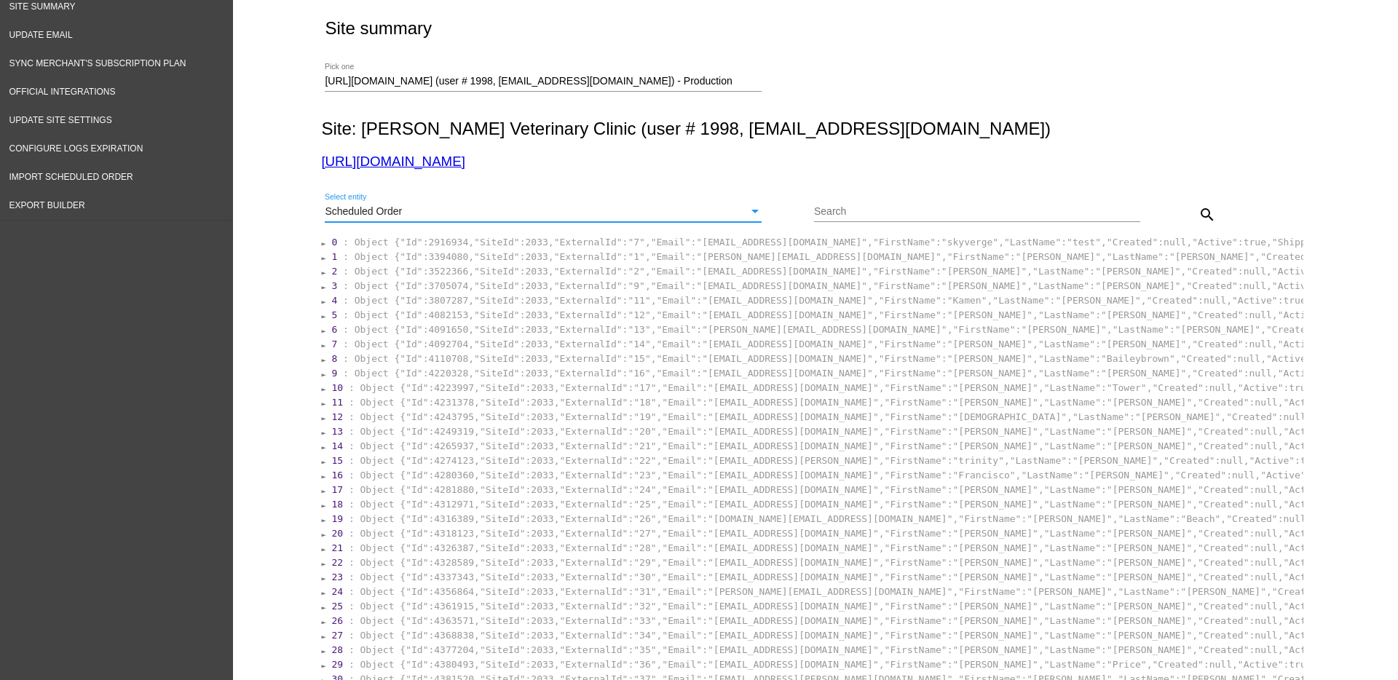
click at [1002, 200] on div "Search" at bounding box center [977, 208] width 326 height 28
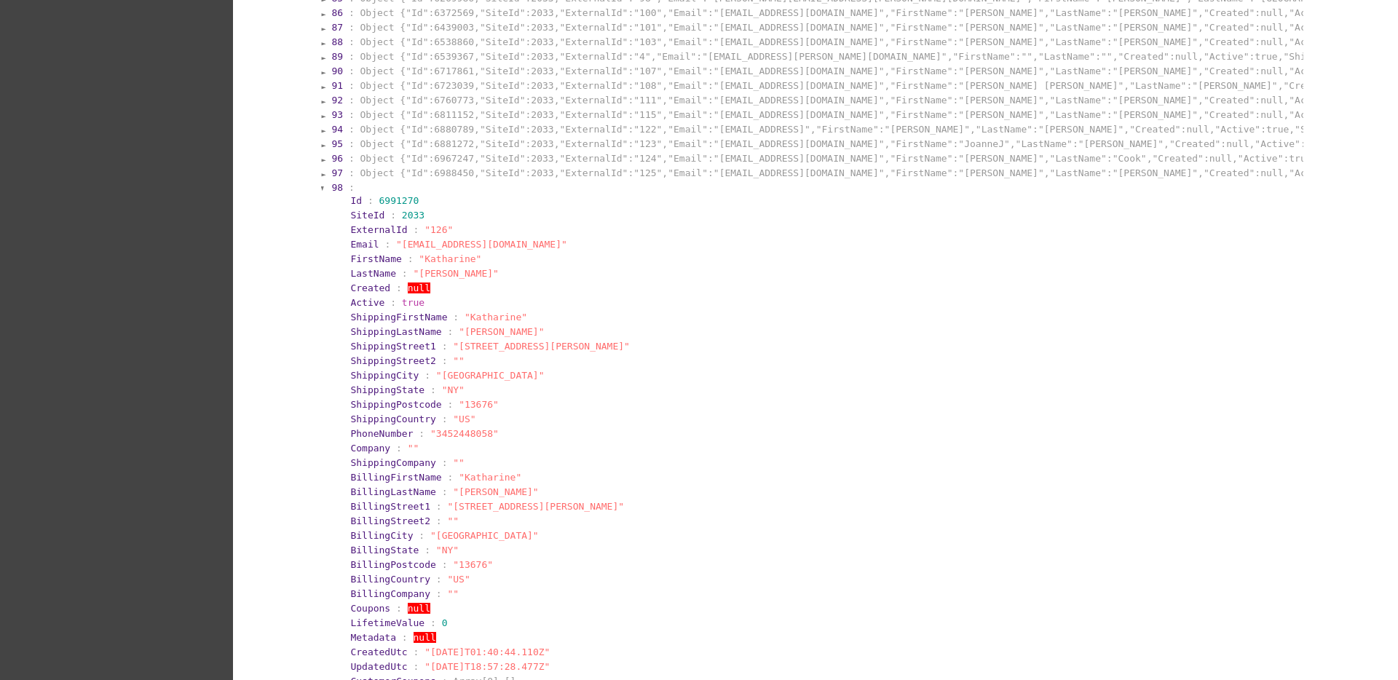
scroll to position [1710, 0]
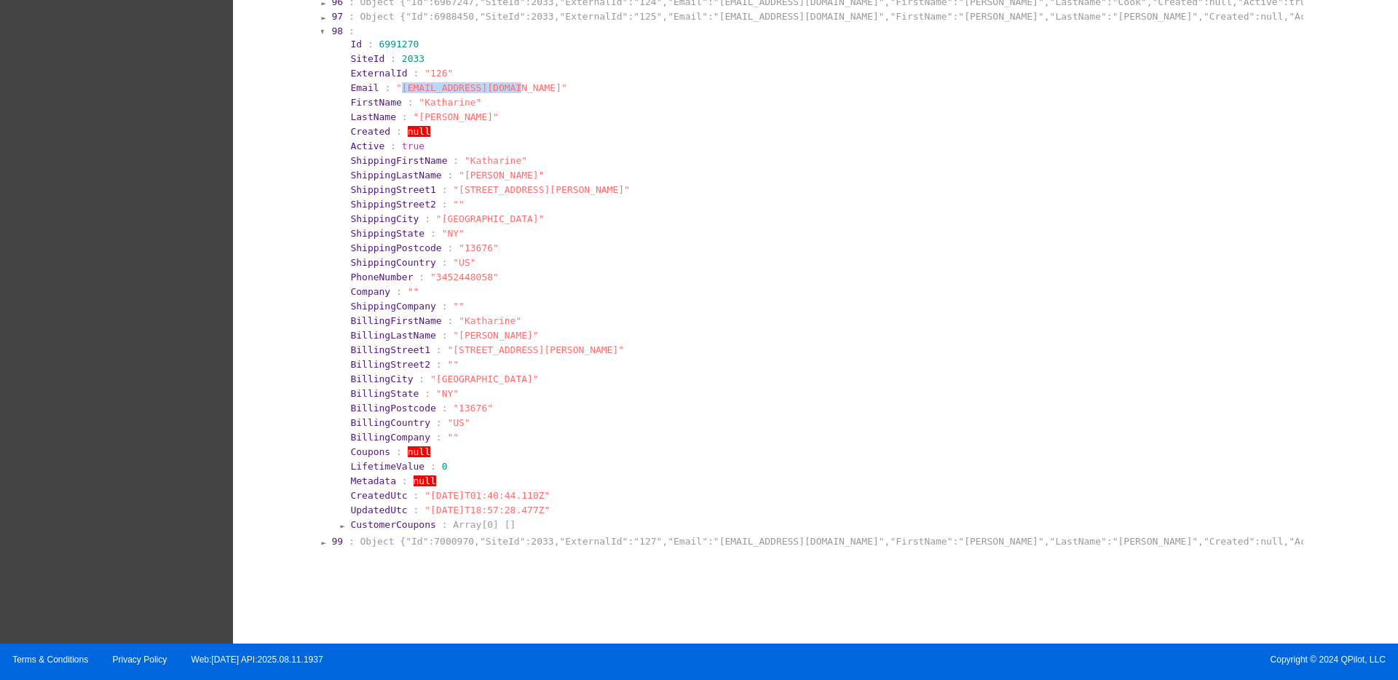
drag, startPoint x: 388, startPoint y: 92, endPoint x: 497, endPoint y: 85, distance: 109.5
click at [497, 85] on span ""[EMAIL_ADDRESS][DOMAIN_NAME]"" at bounding box center [481, 87] width 171 height 11
click at [497, 87] on span ""[EMAIL_ADDRESS][DOMAIN_NAME]"" at bounding box center [481, 87] width 171 height 11
drag, startPoint x: 494, startPoint y: 87, endPoint x: 387, endPoint y: 88, distance: 106.3
click at [396, 88] on span ""[EMAIL_ADDRESS][DOMAIN_NAME]"" at bounding box center [481, 87] width 171 height 11
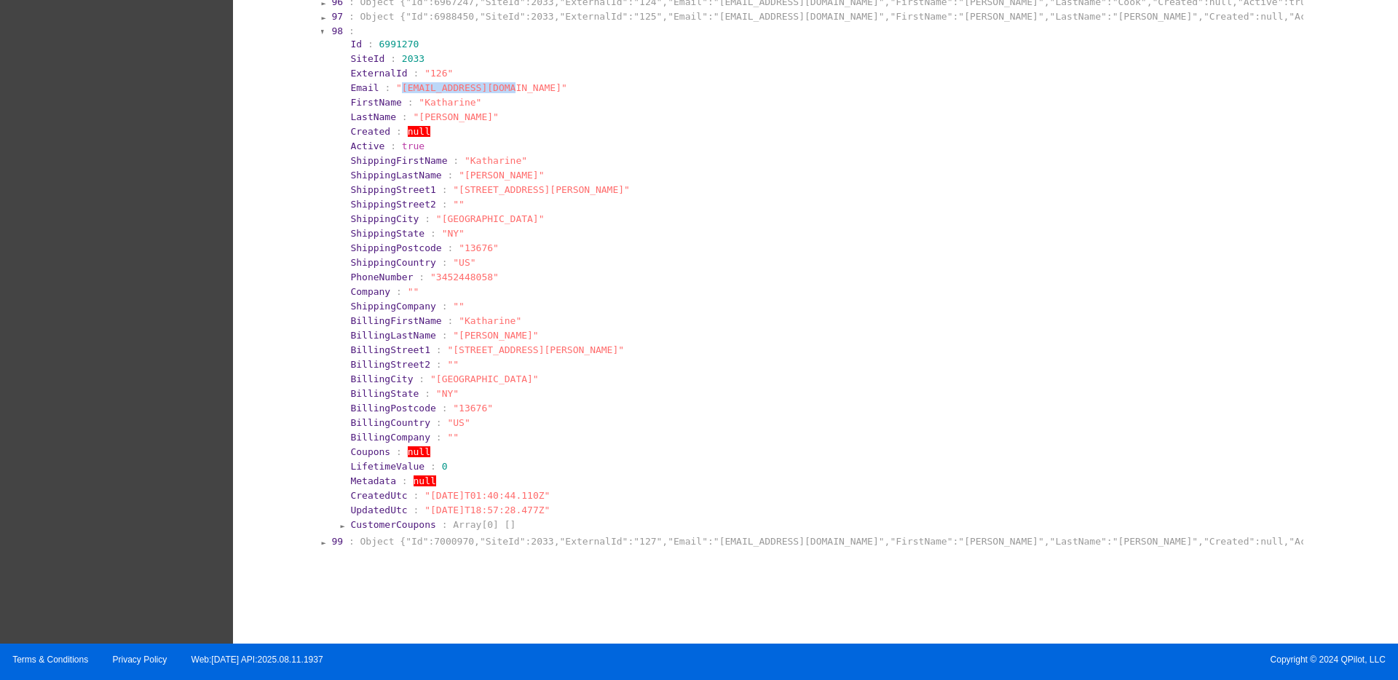
copy span "[EMAIL_ADDRESS][DOMAIN_NAME]"
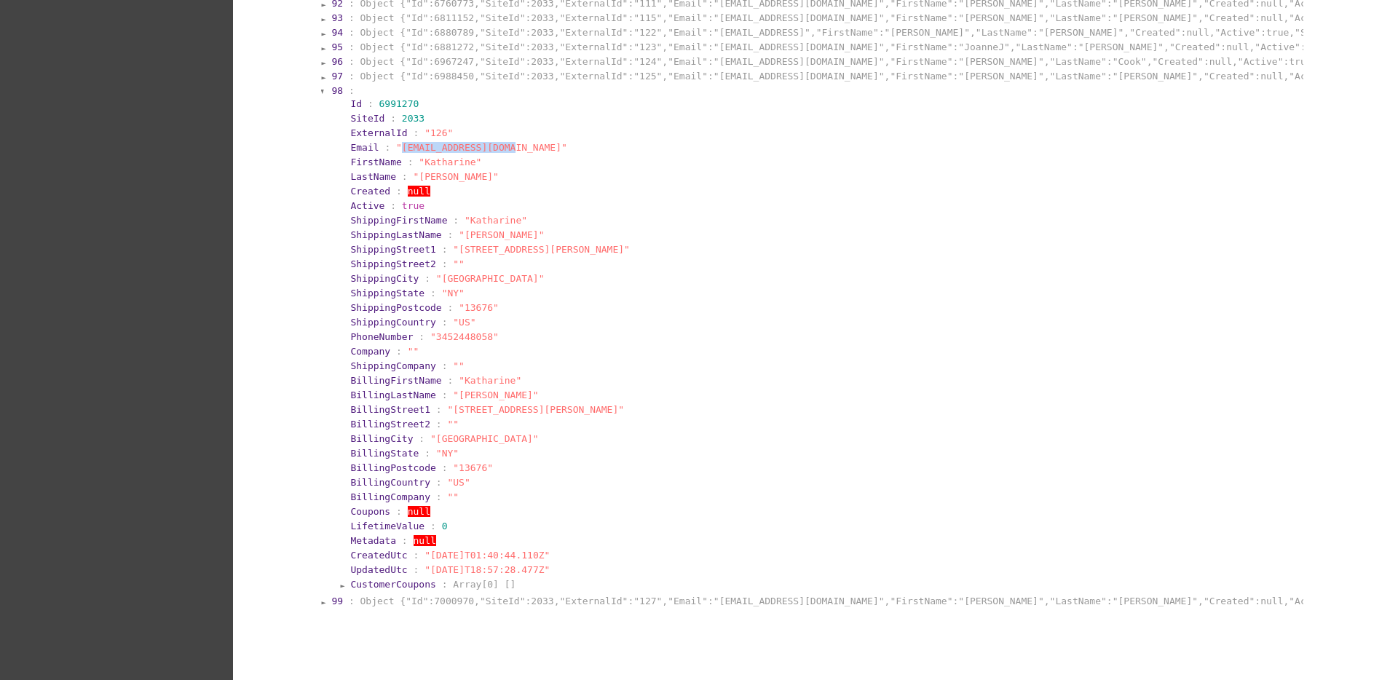
scroll to position [1619, 0]
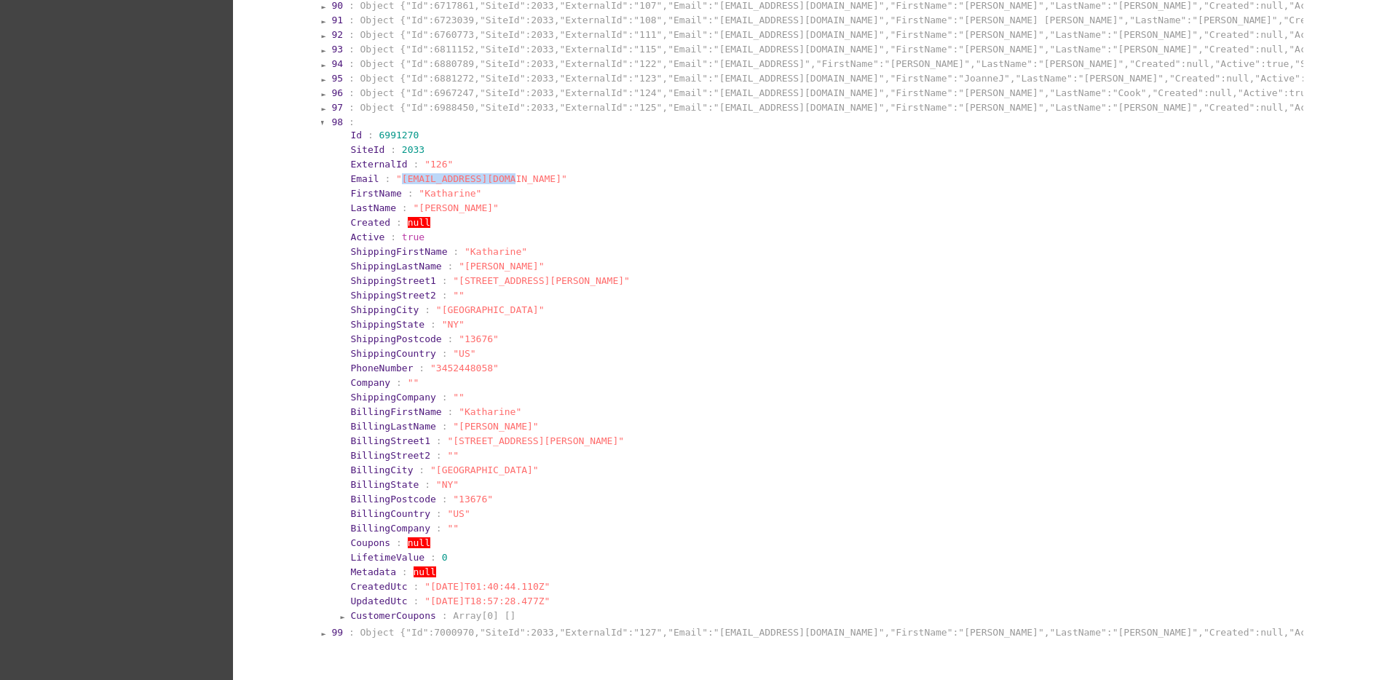
copy span "[EMAIL_ADDRESS][DOMAIN_NAME]"
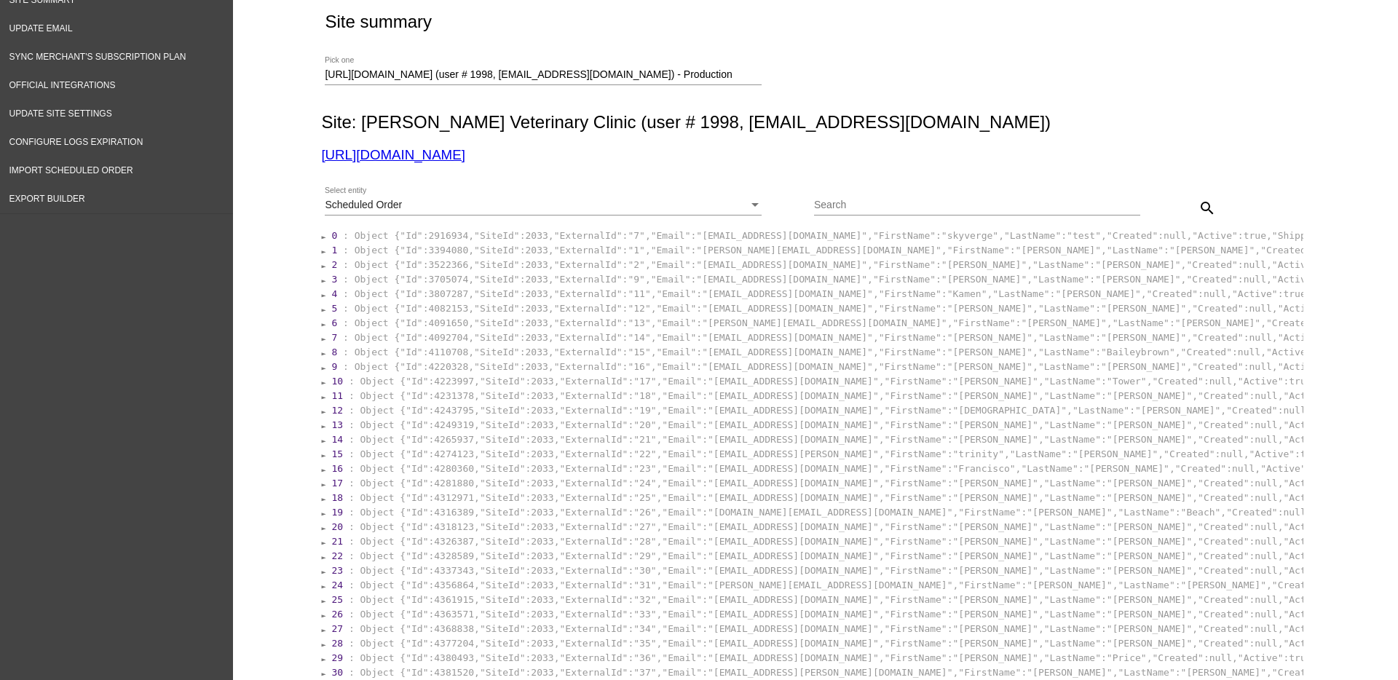
scroll to position [71, 0]
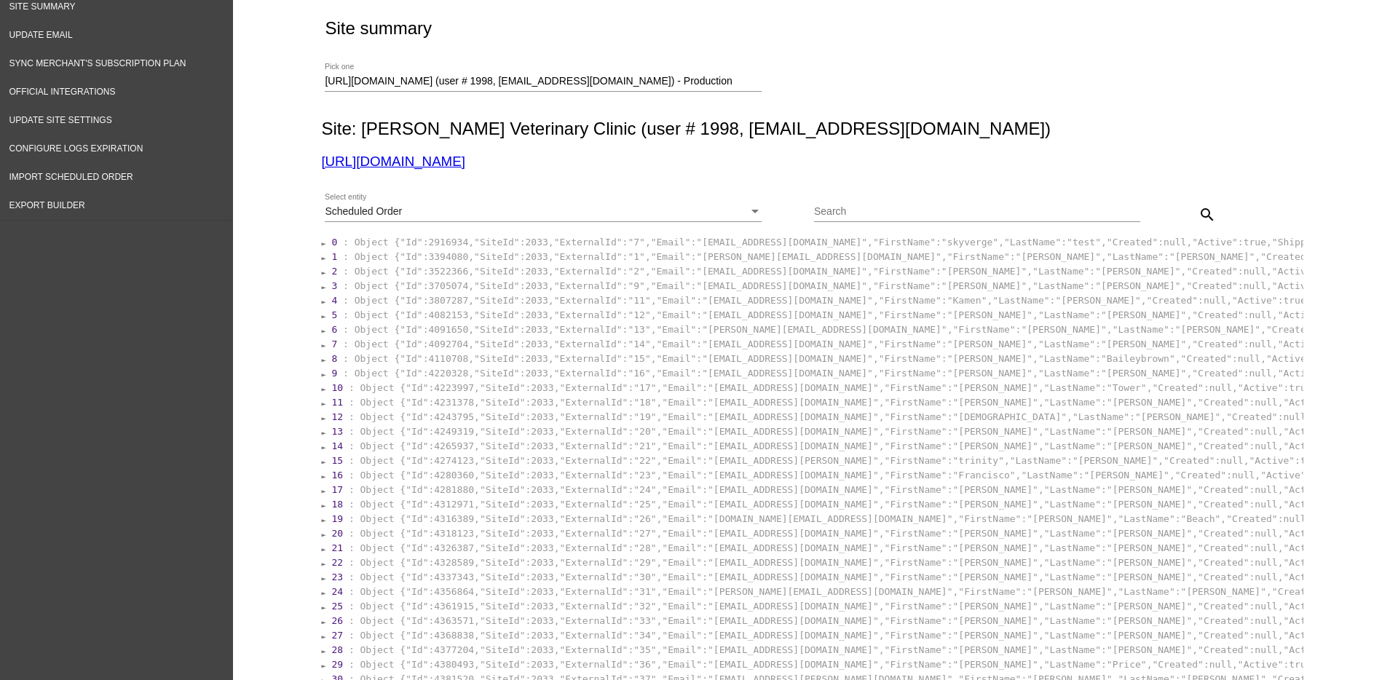
click at [717, 200] on div "Scheduled Order Select entity" at bounding box center [543, 208] width 437 height 28
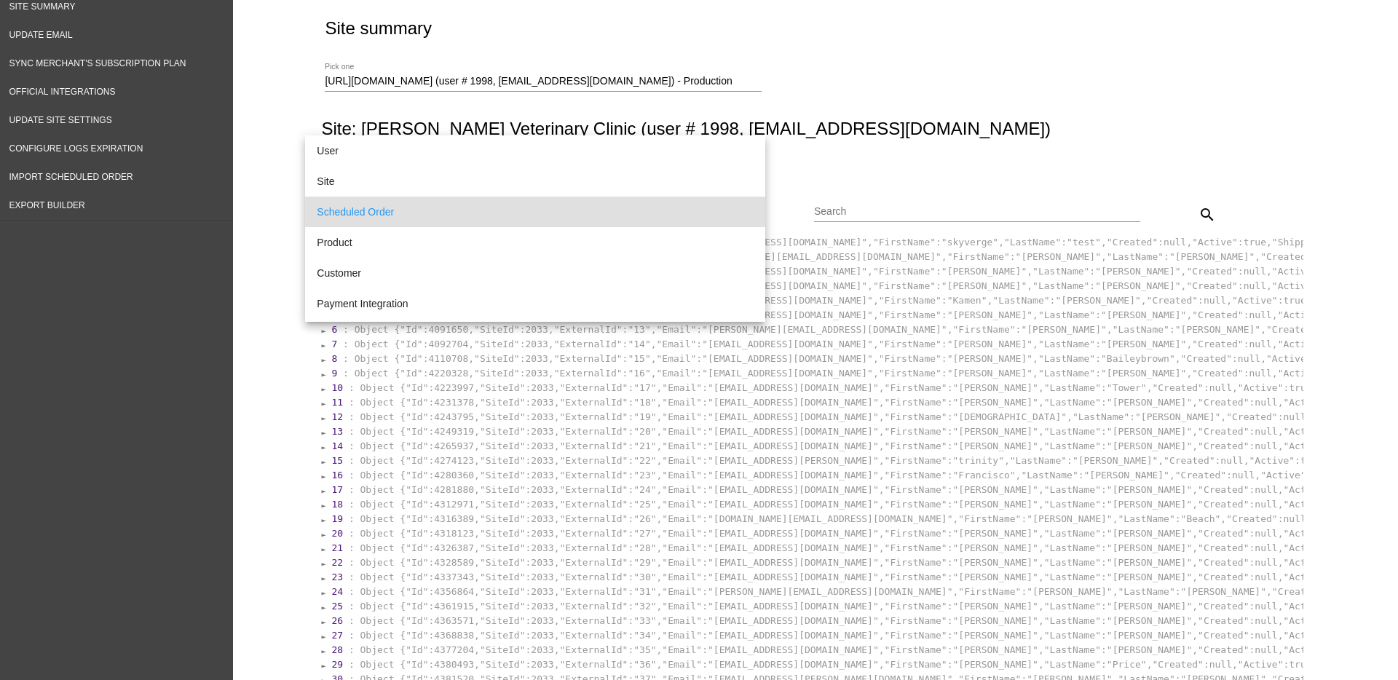
click at [839, 210] on div at bounding box center [699, 340] width 1398 height 680
click at [846, 214] on input "Search" at bounding box center [977, 212] width 326 height 12
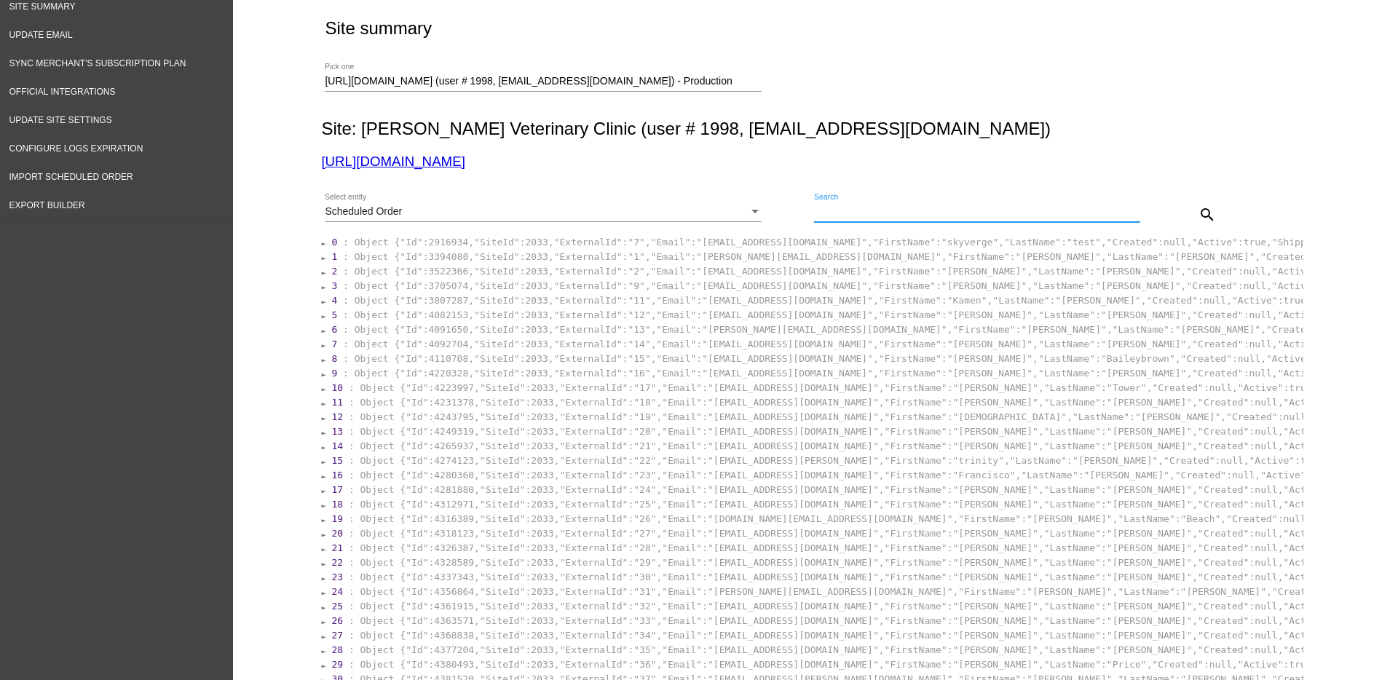
paste input "[EMAIL_ADDRESS][DOMAIN_NAME]"
type input "[EMAIL_ADDRESS][DOMAIN_NAME]"
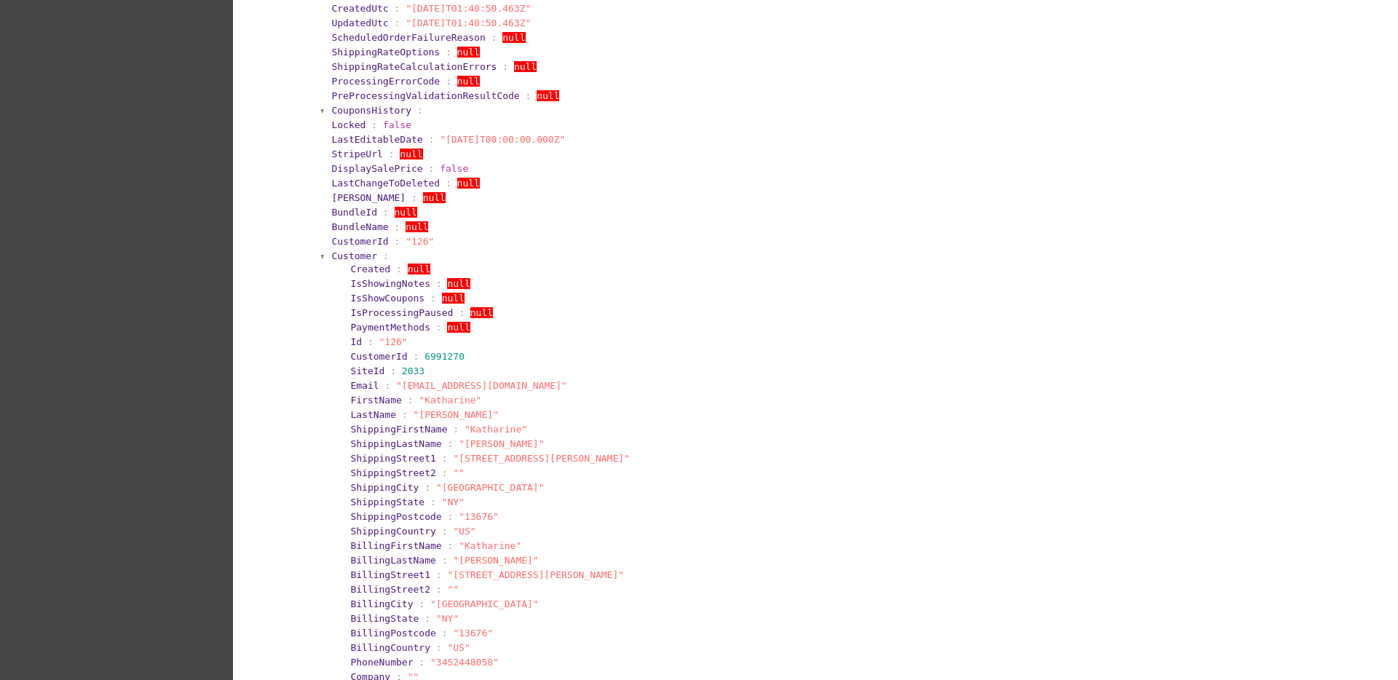
scroll to position [162, 0]
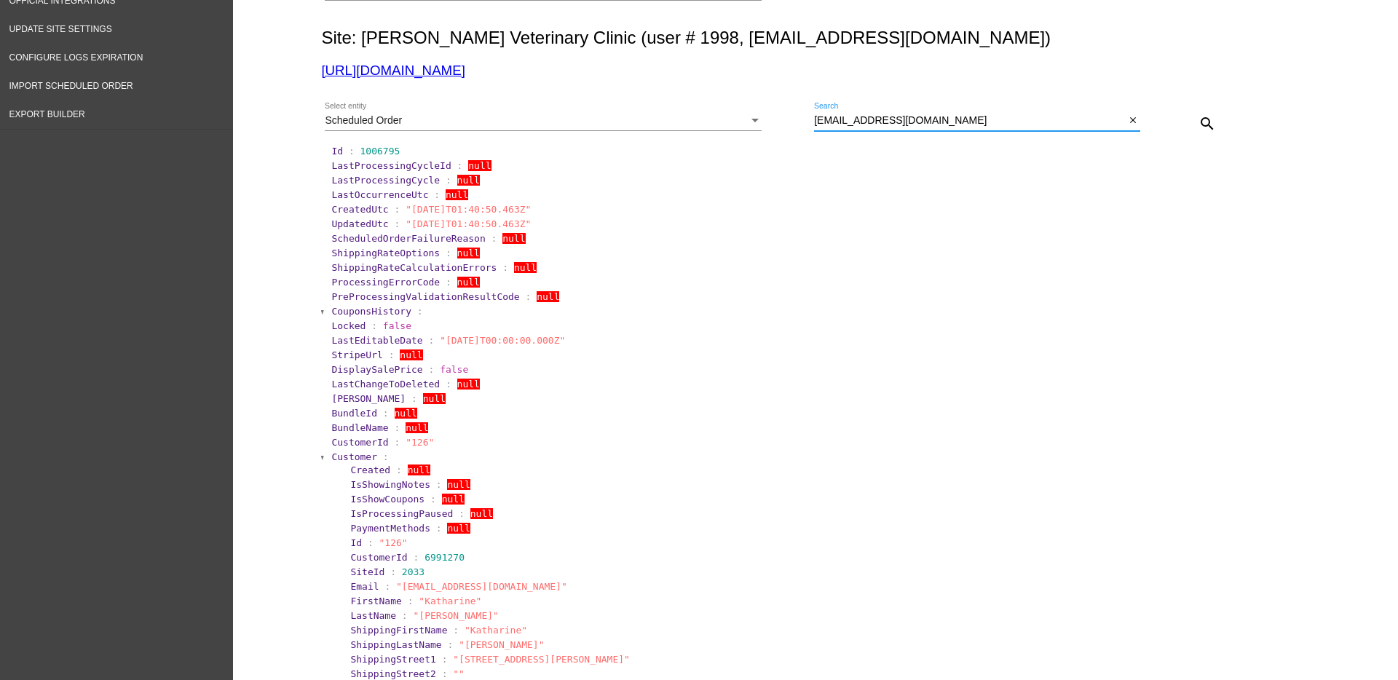
click at [351, 452] on span "Customer" at bounding box center [354, 457] width 46 height 11
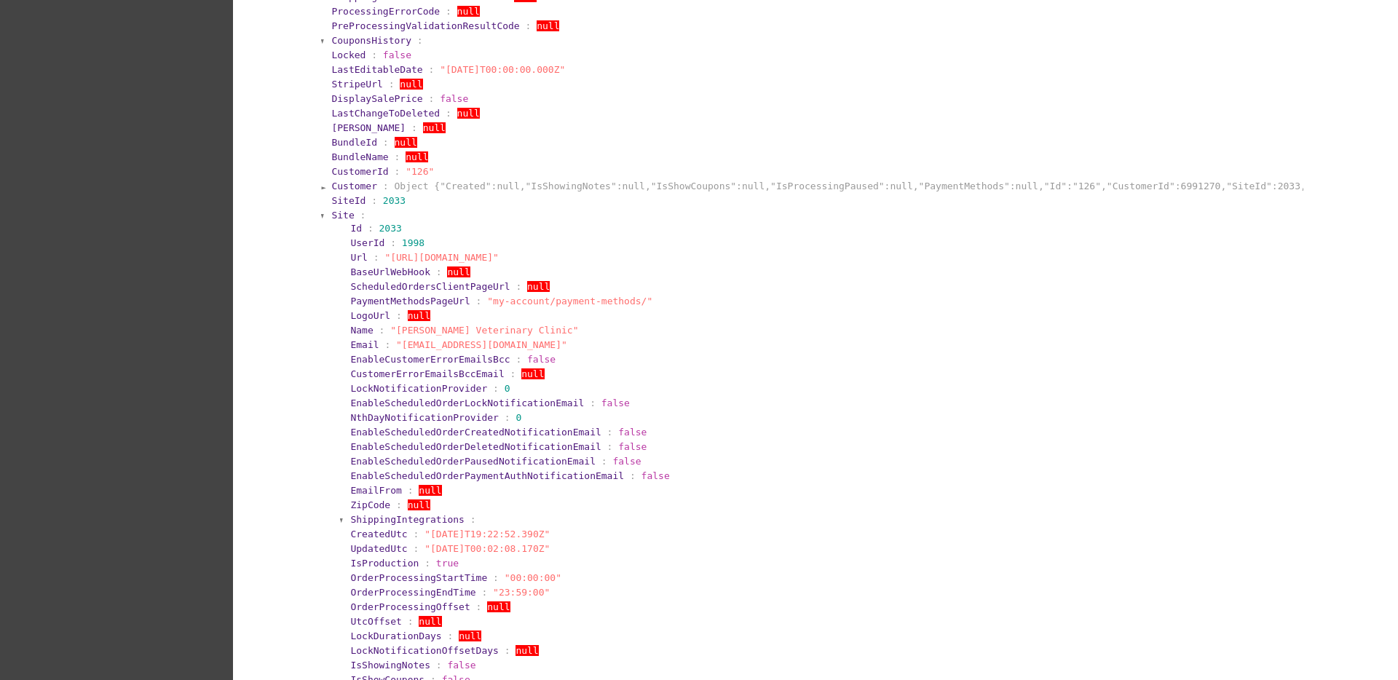
scroll to position [436, 0]
click at [343, 208] on span "Site" at bounding box center [342, 213] width 23 height 11
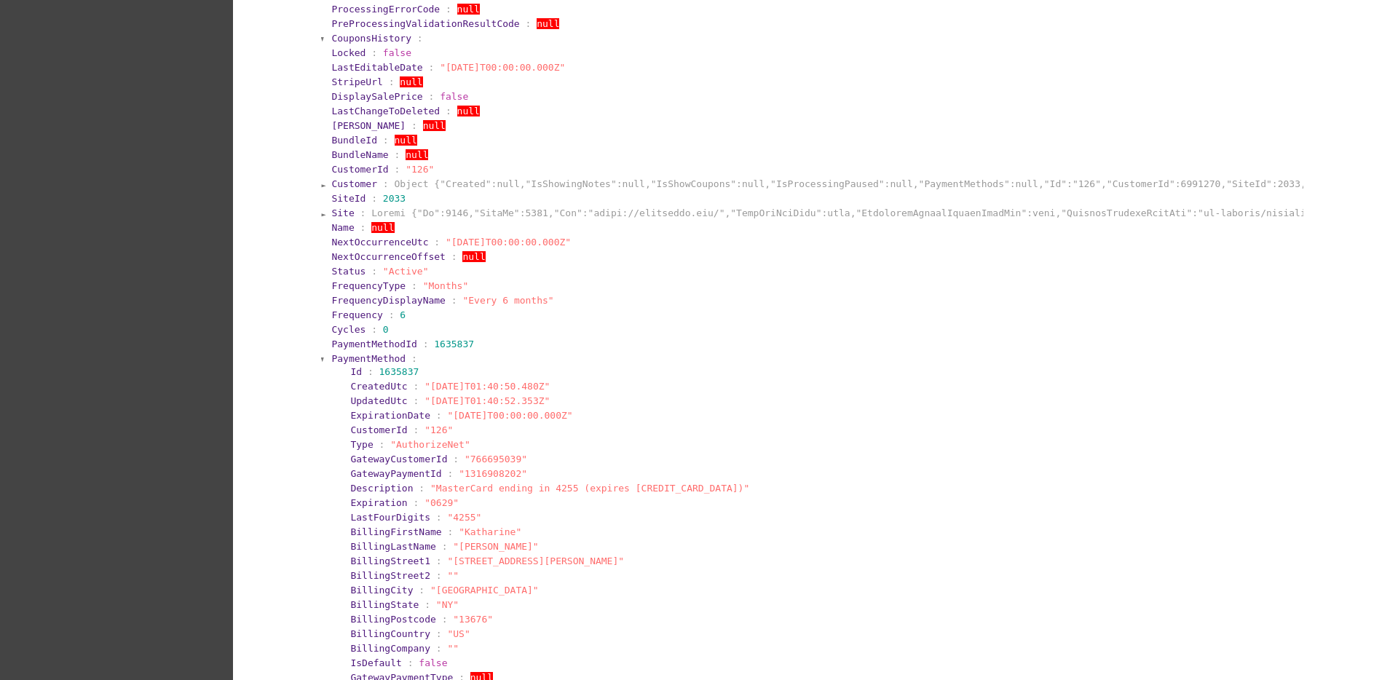
click at [331, 355] on span "PaymentMethod" at bounding box center [368, 358] width 74 height 11
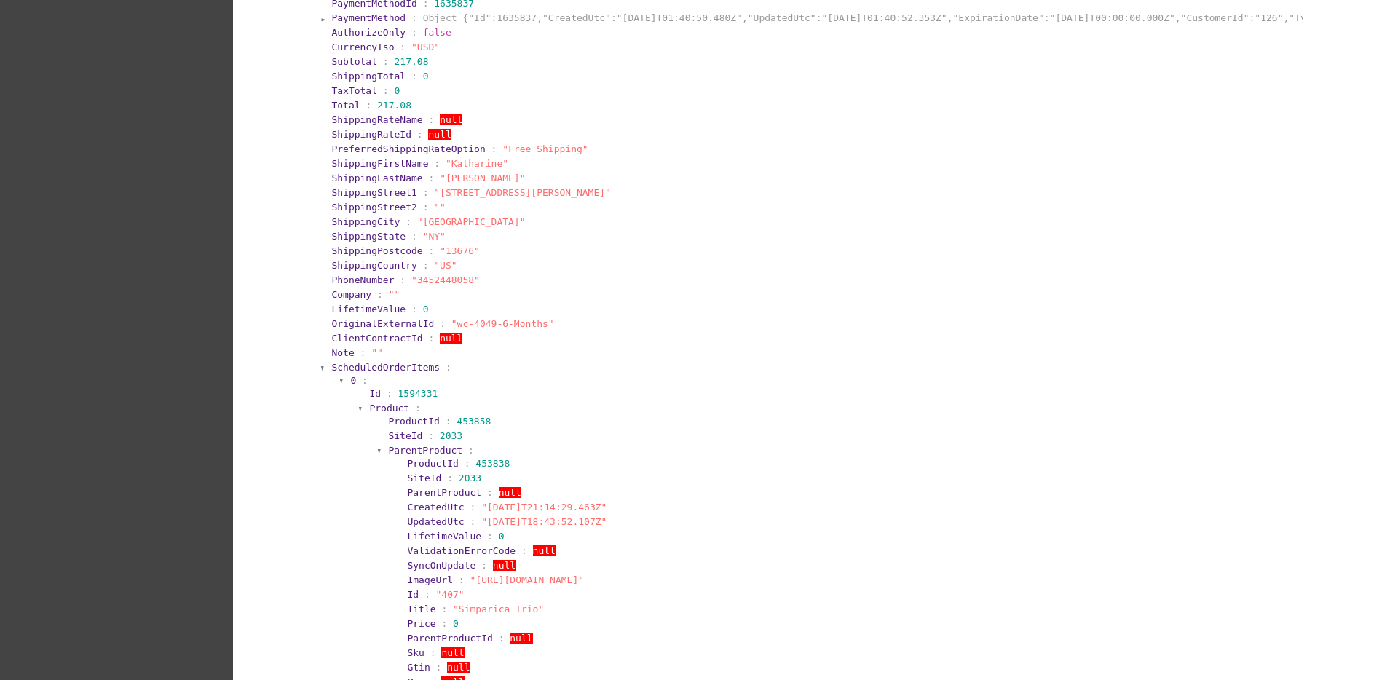
scroll to position [891, 0]
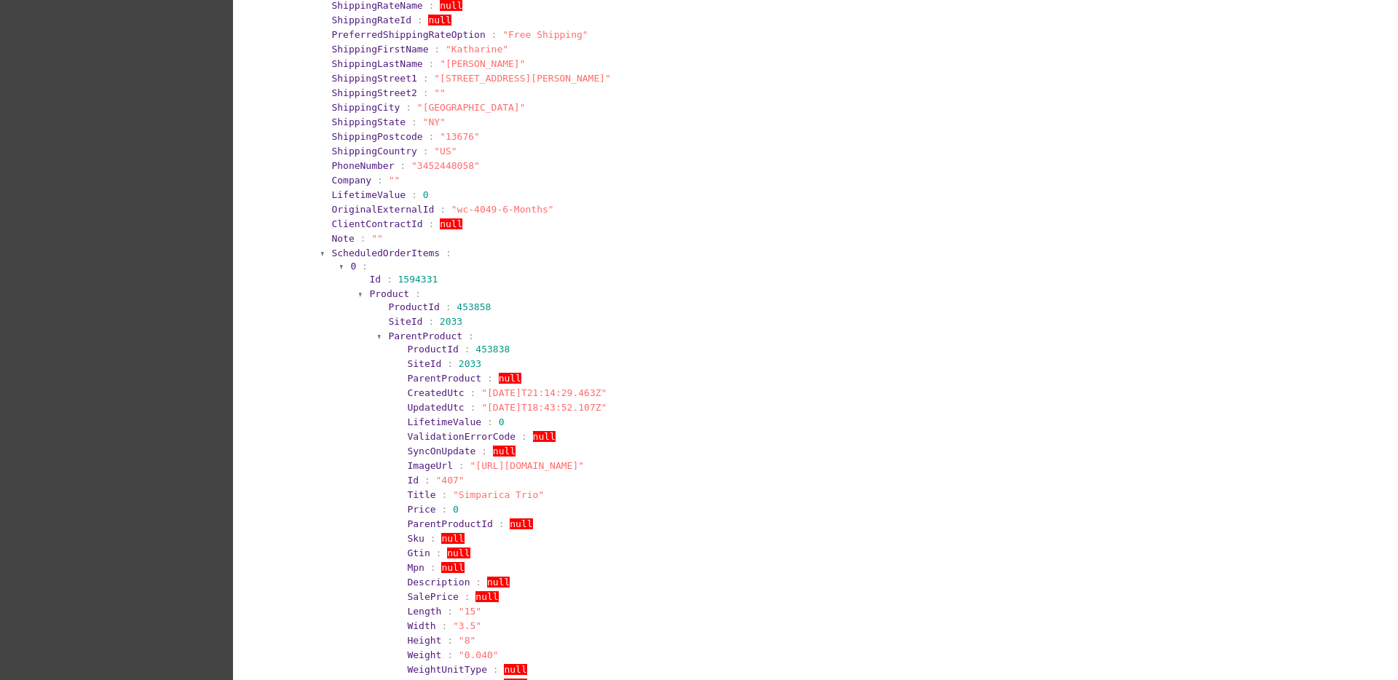
click at [386, 291] on span "Product" at bounding box center [389, 293] width 40 height 11
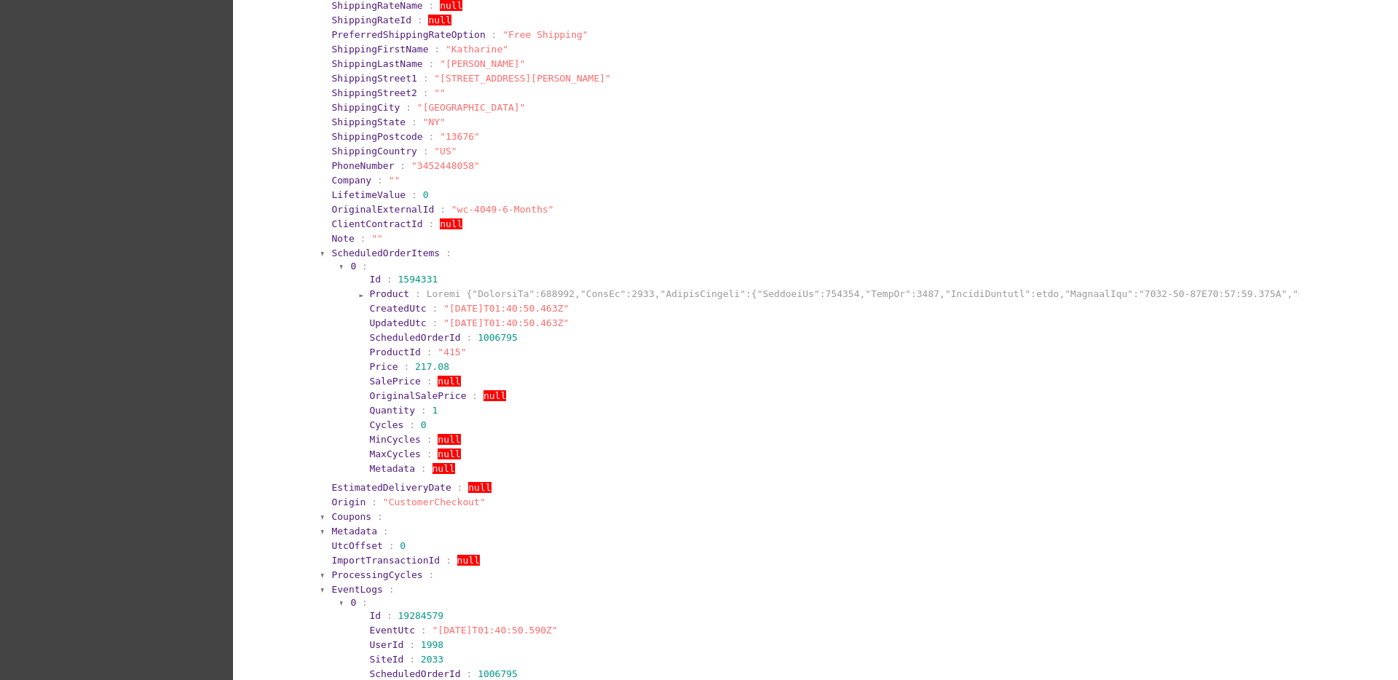
click at [386, 291] on span "Product" at bounding box center [389, 293] width 40 height 11
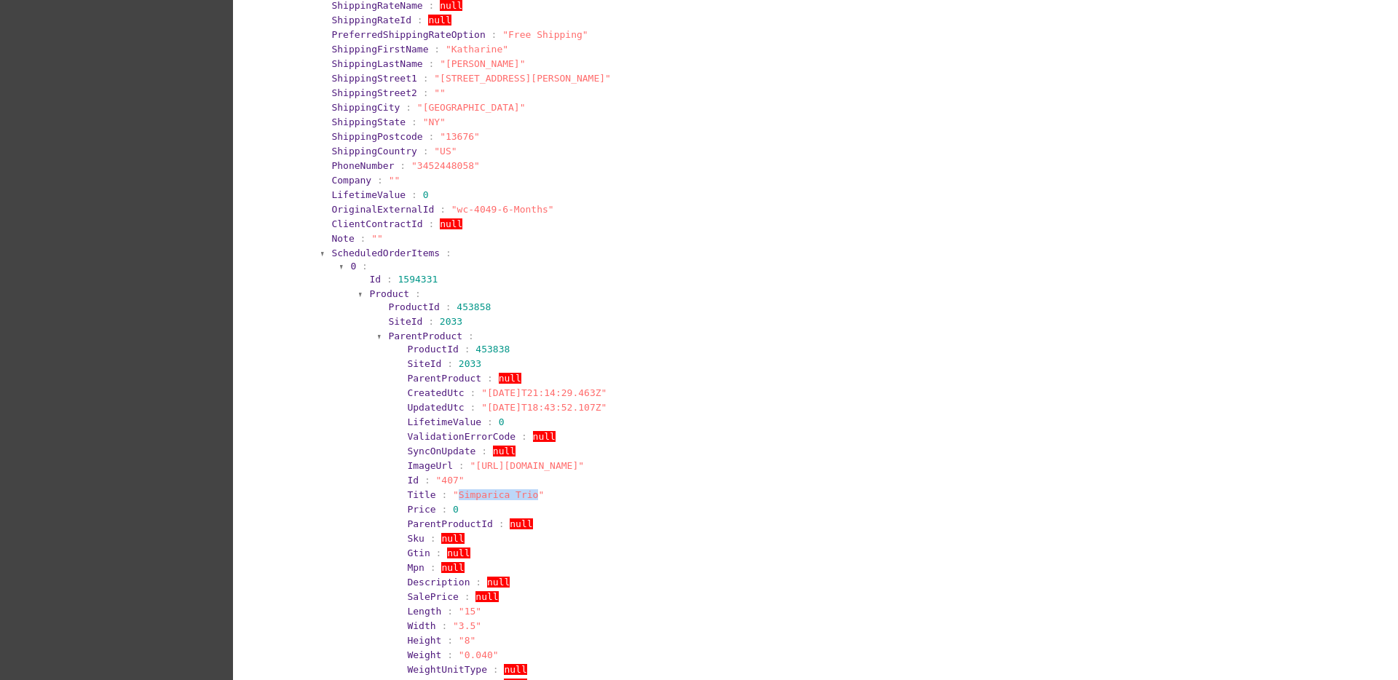
drag, startPoint x: 448, startPoint y: 497, endPoint x: 518, endPoint y: 496, distance: 69.9
click at [518, 496] on span ""Simparica Trio"" at bounding box center [498, 494] width 91 height 11
click at [422, 336] on span "ParentProduct" at bounding box center [425, 336] width 74 height 11
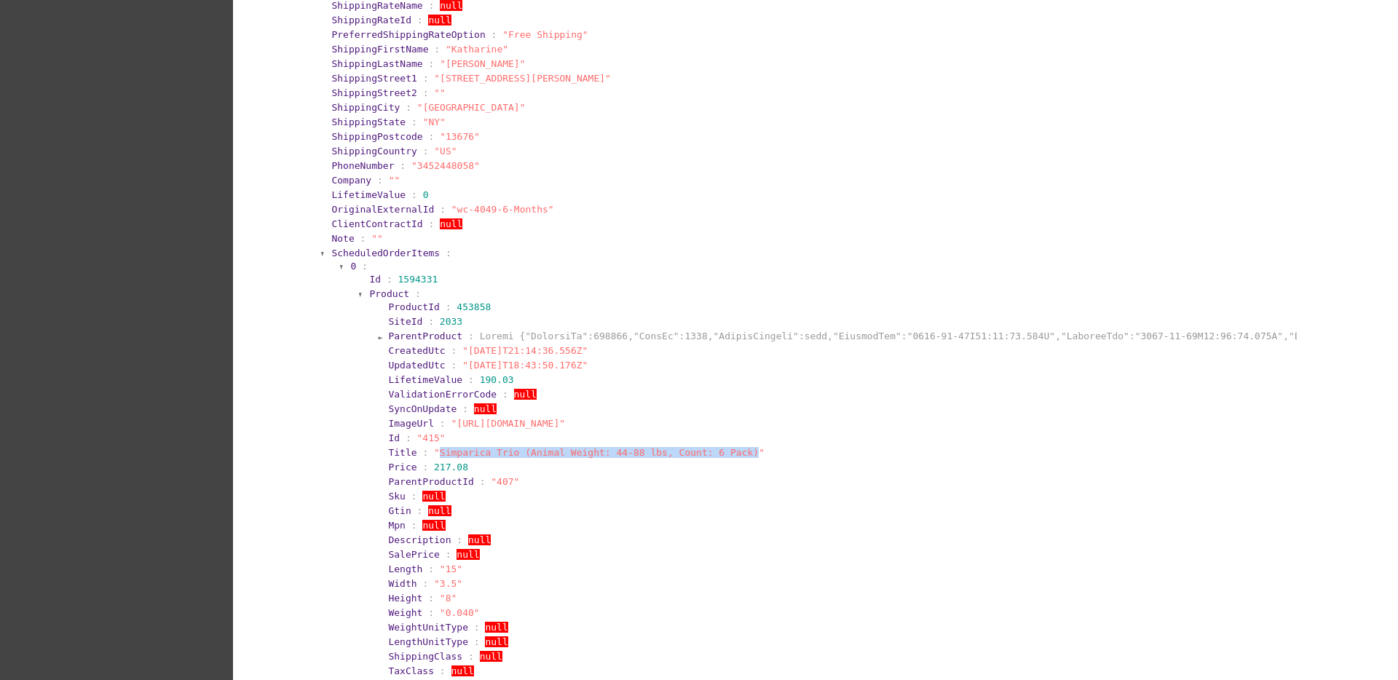
drag, startPoint x: 428, startPoint y: 452, endPoint x: 719, endPoint y: 454, distance: 291.3
click at [719, 454] on span ""Simparica Trio (Animal Weight: 44-88 lbs, Count: 6 Pack)"" at bounding box center [599, 452] width 331 height 11
copy span "Simparica Trio (Animal Weight: 44-88 lbs, Count: 6 Pack)"
